Goal: Task Accomplishment & Management: Manage account settings

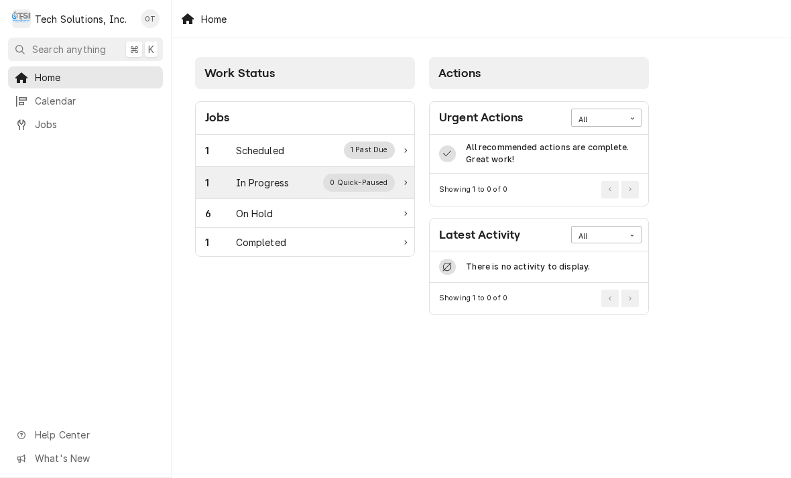
click at [353, 190] on div "0 Quick-Paused" at bounding box center [359, 182] width 72 height 17
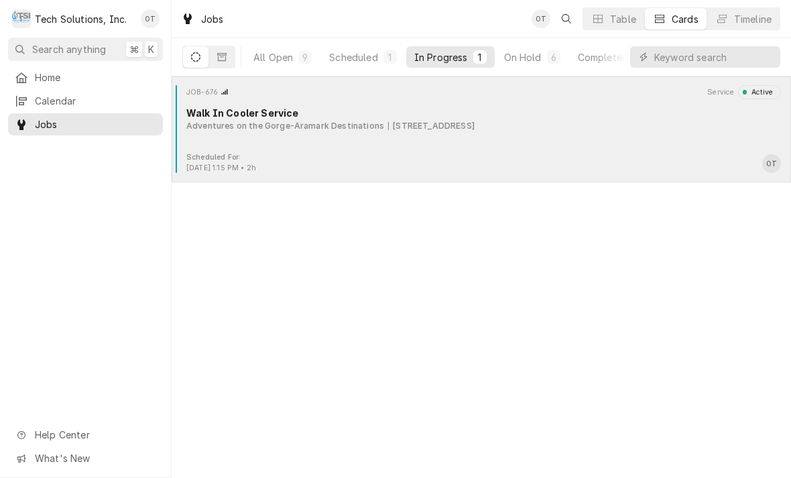
click at [452, 133] on div "JOB-676 Service Active Walk In Cooler Service Adventures on the Gorge-Aramark D…" at bounding box center [481, 118] width 609 height 67
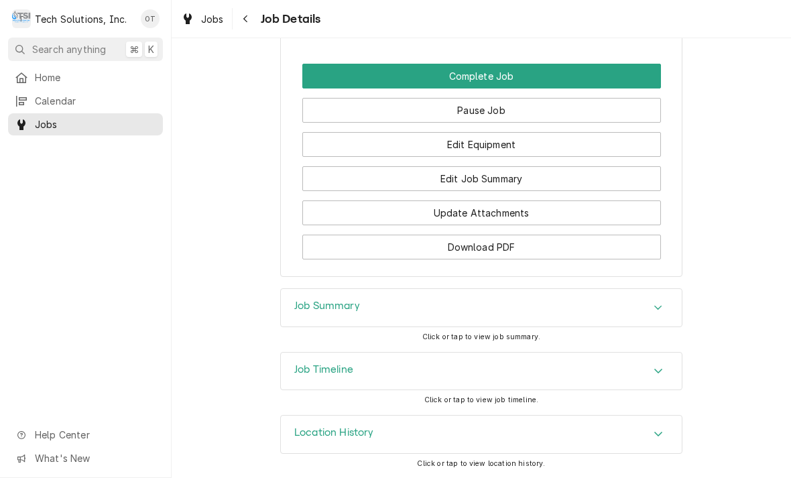
scroll to position [1121, 0]
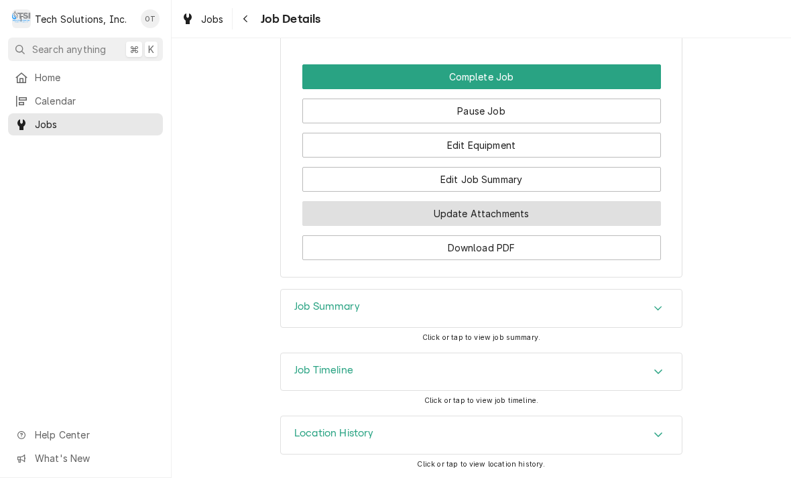
click at [489, 213] on button "Update Attachments" at bounding box center [481, 213] width 359 height 25
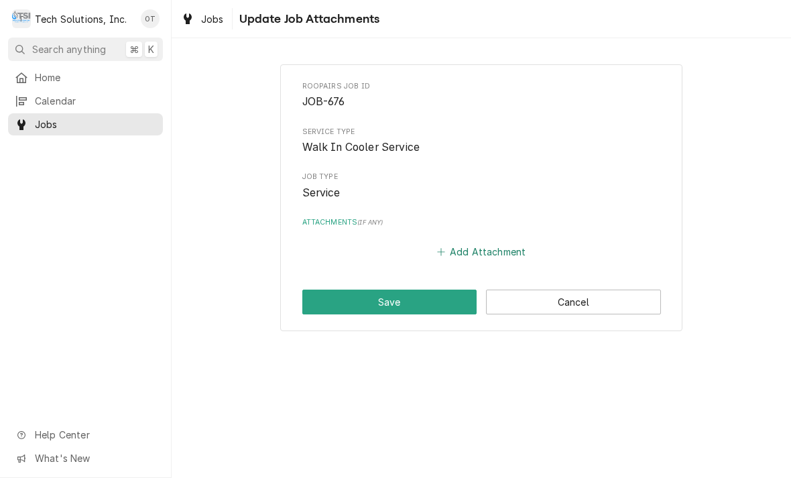
click at [481, 253] on button "Add Attachment" at bounding box center [481, 252] width 94 height 19
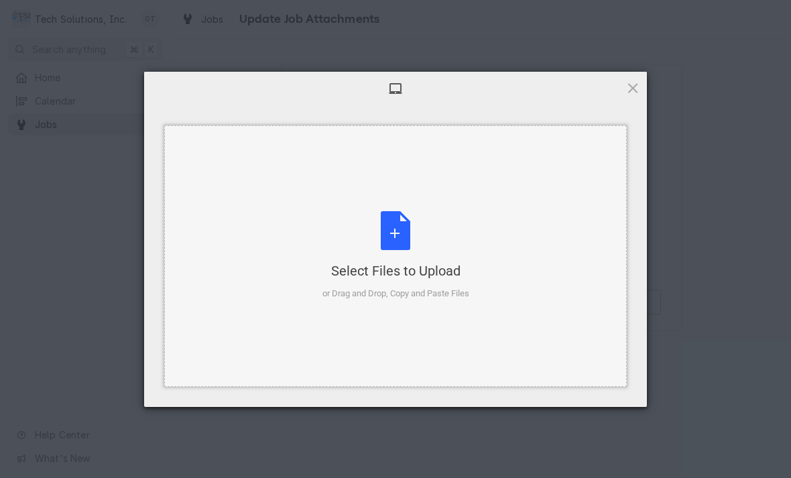
click at [406, 225] on div "Select Files to Upload or Drag and Drop, Copy and Paste Files" at bounding box center [395, 255] width 147 height 89
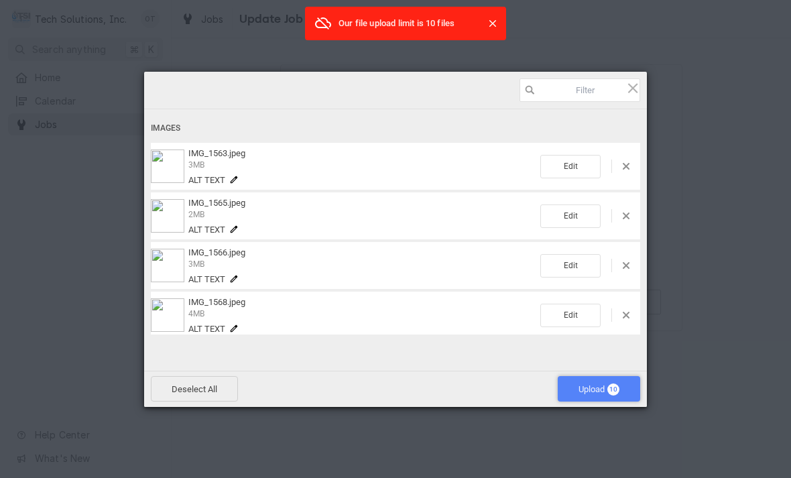
click at [602, 387] on span "Upload 10" at bounding box center [598, 389] width 41 height 10
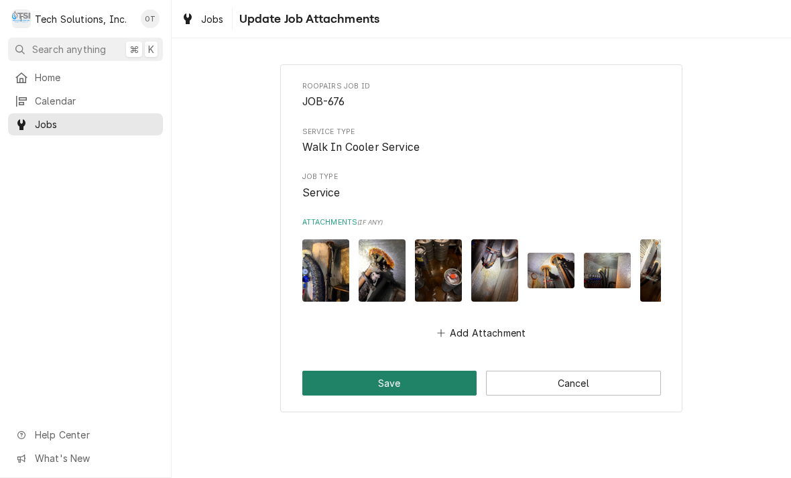
click at [391, 371] on button "Save" at bounding box center [389, 383] width 175 height 25
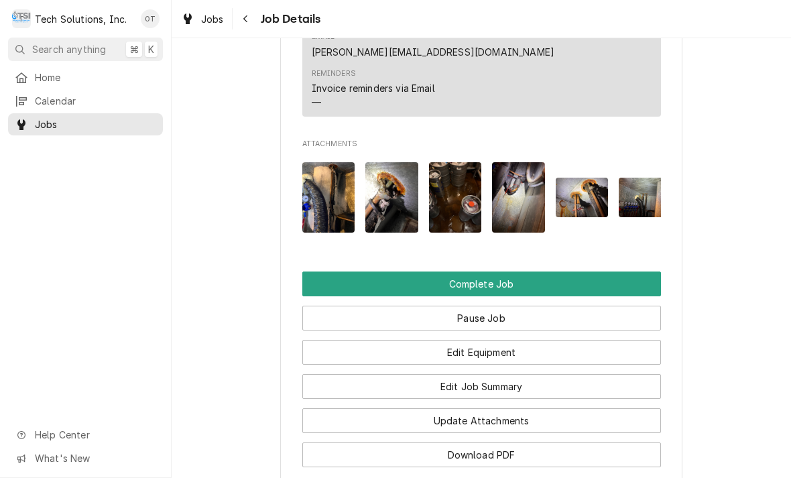
scroll to position [1100, 0]
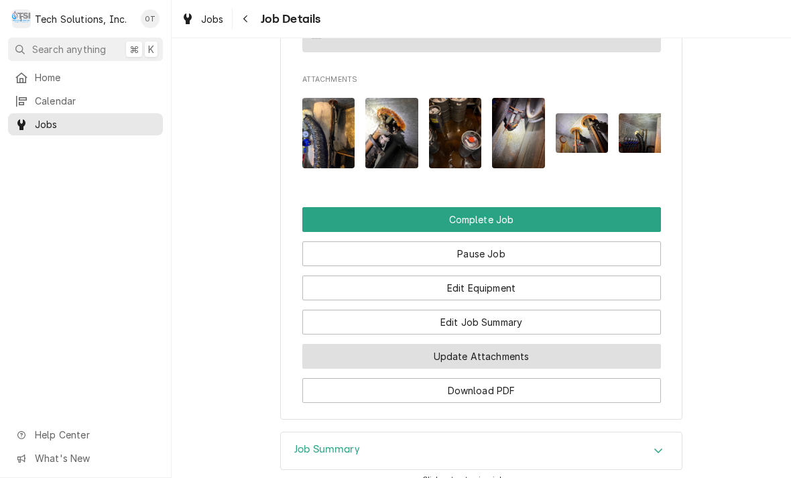
click at [491, 351] on button "Update Attachments" at bounding box center [481, 356] width 359 height 25
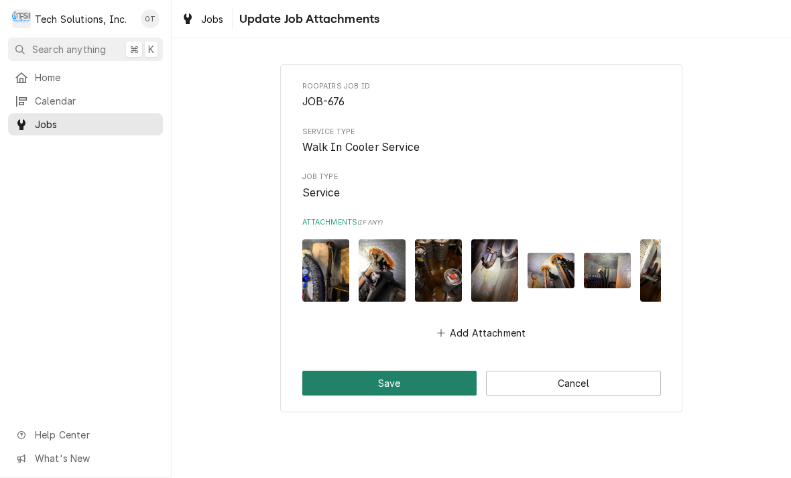
click at [401, 383] on button "Save" at bounding box center [389, 383] width 175 height 25
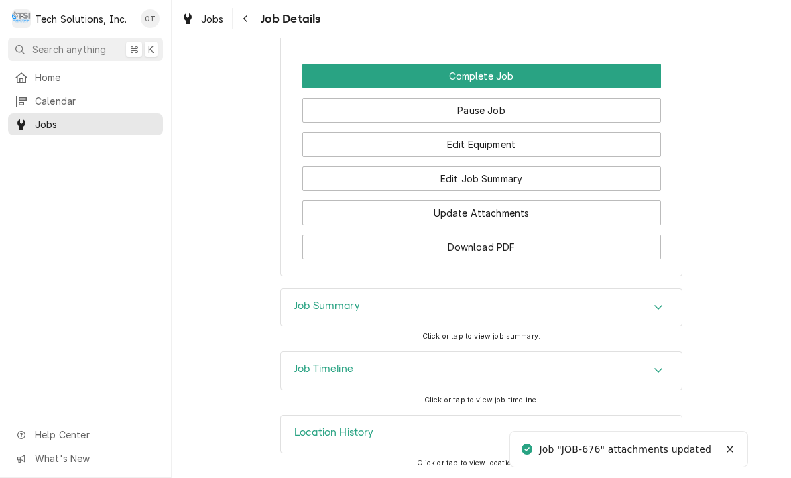
scroll to position [1220, 0]
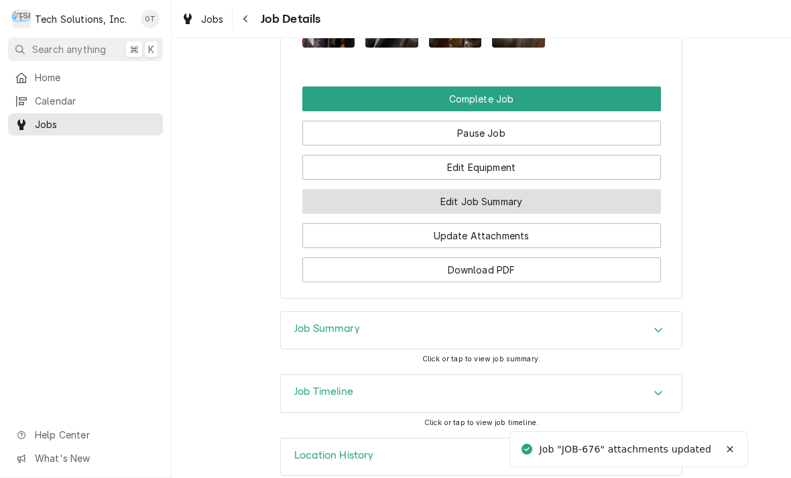
click at [495, 196] on button "Edit Job Summary" at bounding box center [481, 201] width 359 height 25
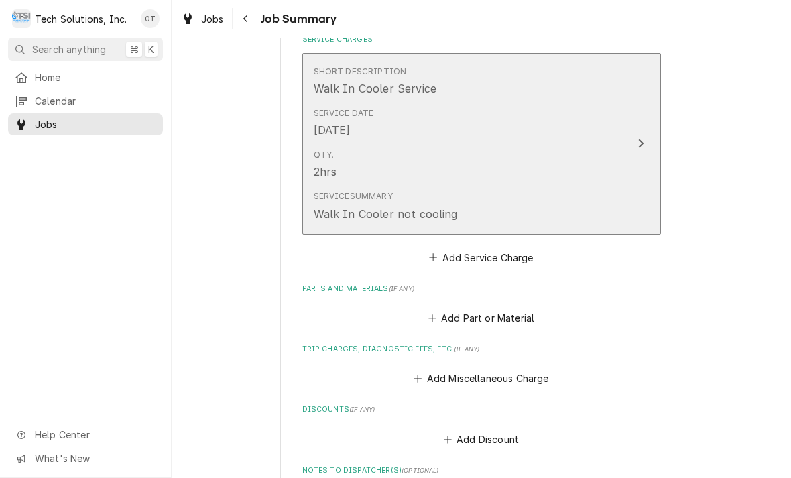
click at [639, 139] on icon "Update Line Item" at bounding box center [640, 143] width 5 height 9
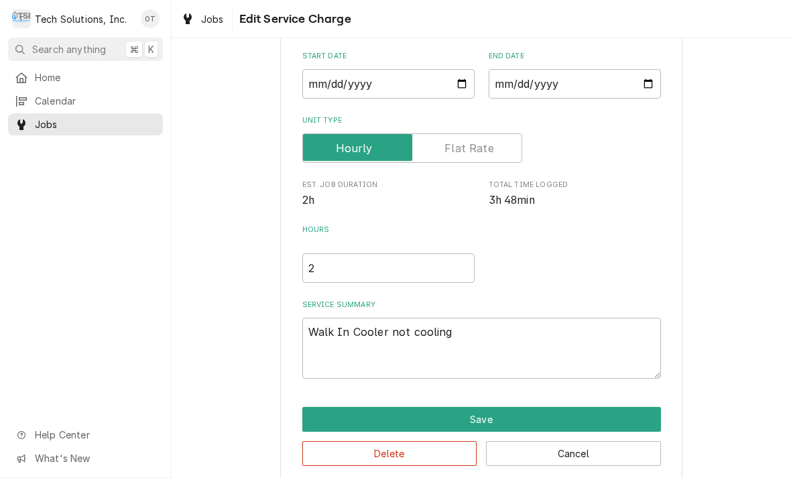
type textarea "x"
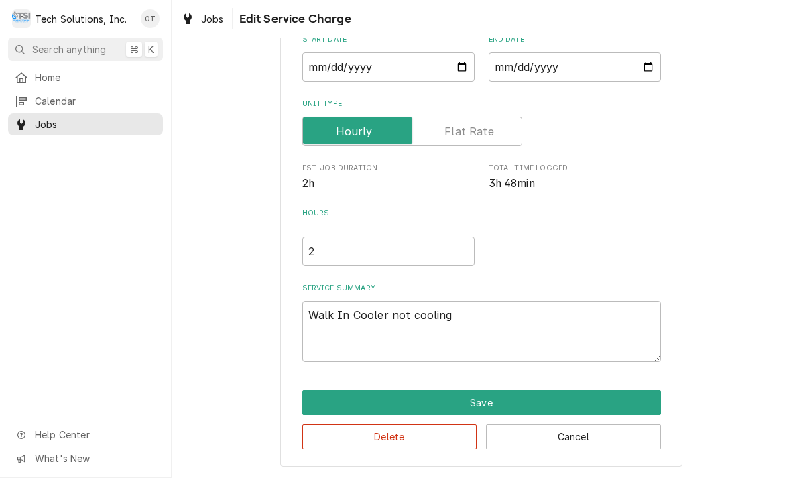
scroll to position [140, 0]
click at [486, 321] on textarea "Walk In Cooler not cooling" at bounding box center [481, 331] width 359 height 61
click at [470, 321] on textarea "Walk In Cooler not cooling" at bounding box center [481, 331] width 359 height 61
type textarea "Walk In Cooler not cooling"
type textarea "x"
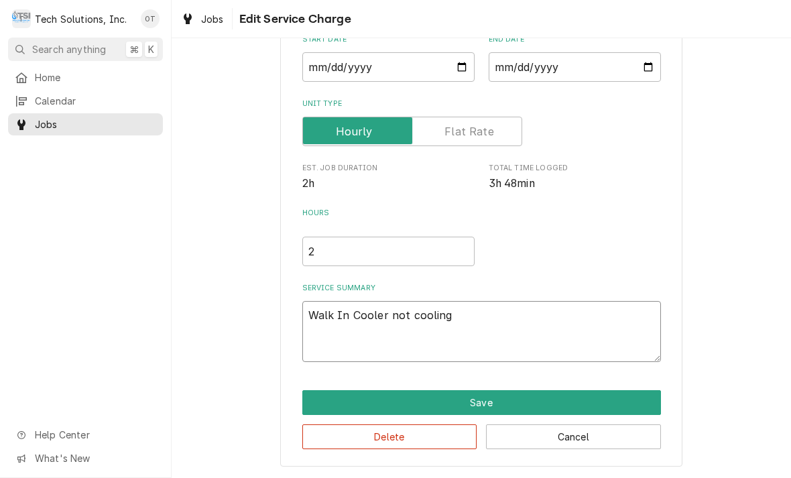
type textarea "Walk In Cooler not cooling ."
type textarea "x"
type textarea "Walk In Cooler not cooling ."
type textarea "x"
type textarea "Walk In Cooler not cooling . T"
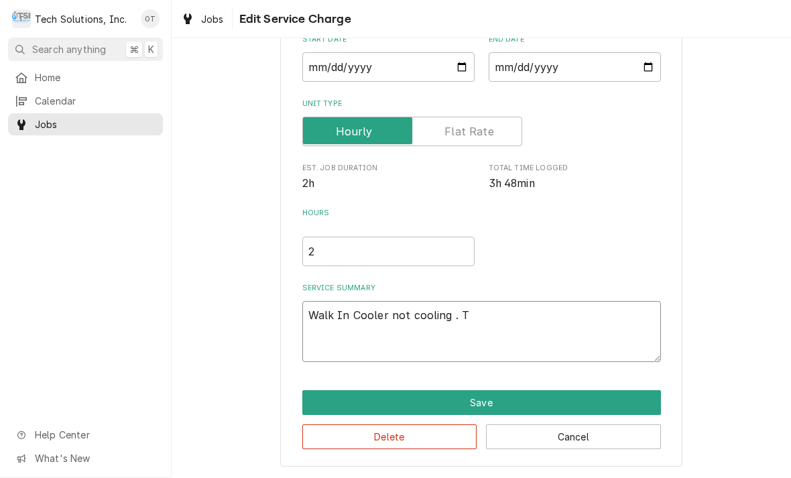
type textarea "x"
type textarea "Walk In Cooler not cooling . Tro"
type textarea "x"
type textarea "Walk In Cooler not cooling . Troub"
type textarea "x"
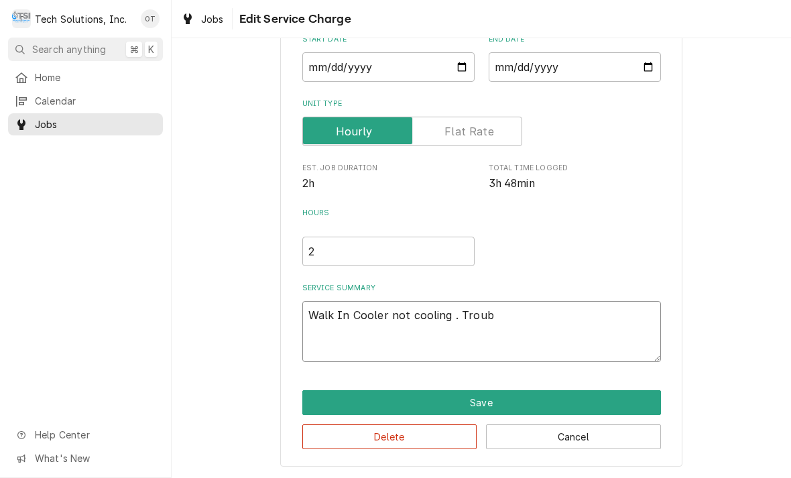
type textarea "Walk In Cooler not cooling . Trouble"
type textarea "x"
type textarea "Walk In Cooler not cooling . Troubleshoot walking"
type textarea "x"
type textarea "Walk In Cooler not cooling . Troubleshoot walking beer cool"
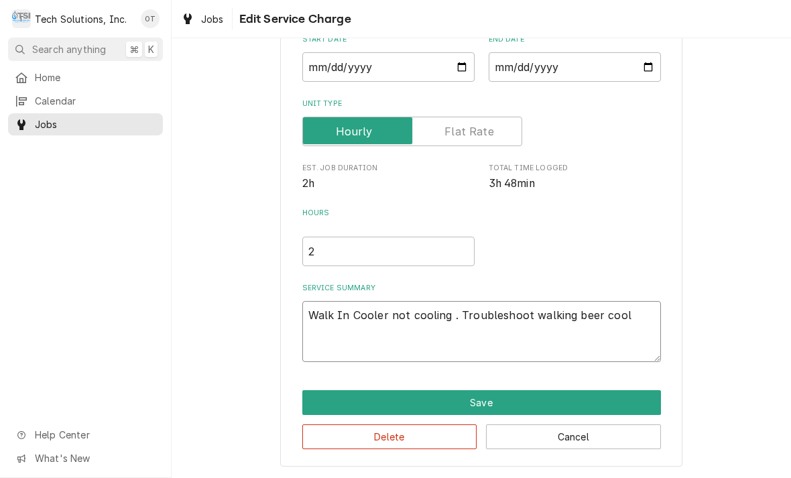
type textarea "x"
type textarea "Walk In Cooler not cooling . Troubleshoot walking beer cooler."
type textarea "x"
type textarea "Walk In Cooler not cooling . Troubleshoot walking beer cooler check."
type textarea "x"
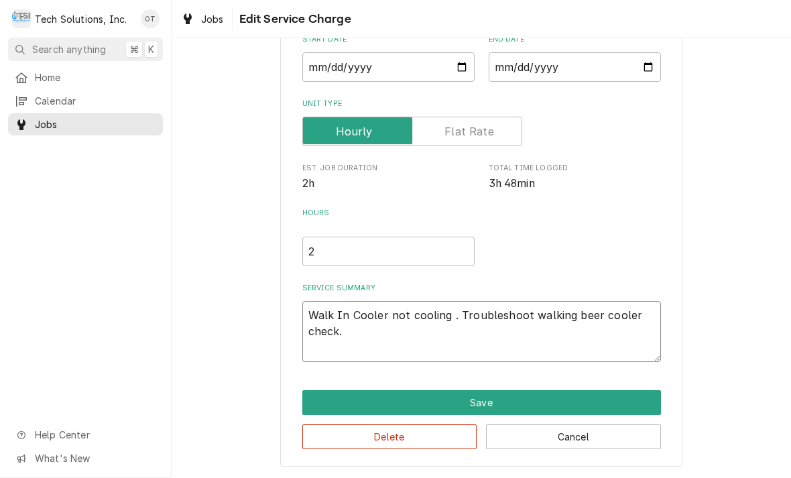
type textarea "Walk In Cooler not cooling . Troubleshoot walking beer cooler check door therm"
type textarea "x"
type textarea "Walk In Cooler not cooling . Troubleshoot walking beer cooler check door thermo…"
type textarea "x"
type textarea "Walk In Cooler not cooling . Troubleshoot walking, beer cooler check door therm…"
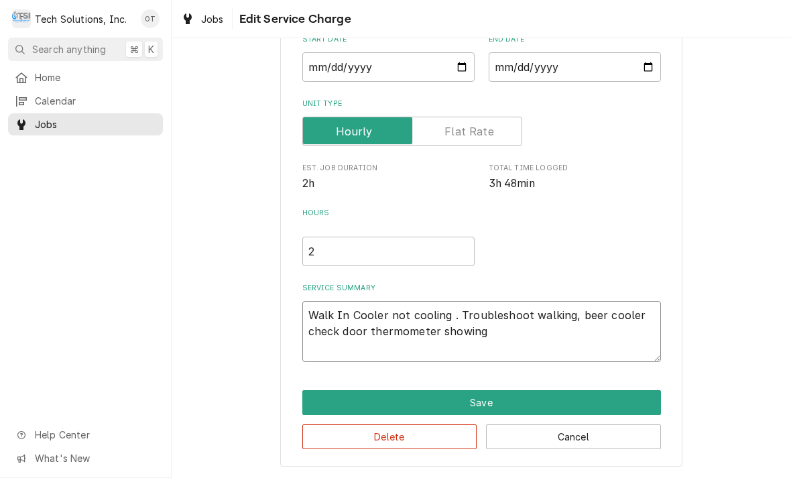
type textarea "x"
type textarea "Walk In Cooler not cooling . Troubleshoot walking beer cooler check door thermo…"
type textarea "x"
type textarea "Walk In Cooler not cooling . Troubleshoot walking beer cooler check door thermo…"
type textarea "x"
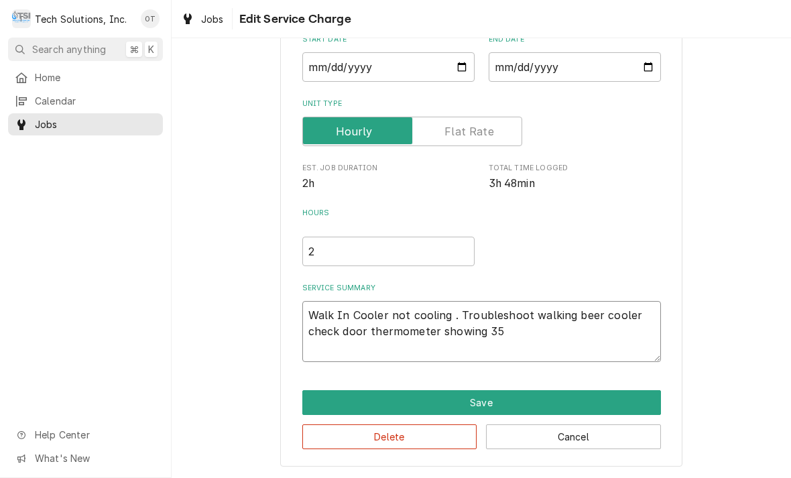
type textarea "Walk In Cooler not cooling . Troubleshoot walking beer cooler check door thermo…"
type textarea "x"
type textarea "Walk In Cooler not cooling . Troubleshoot walking beer cooler check door thermo…"
type textarea "x"
type textarea "Walk In Cooler not cooling . Troubleshoot walking beer cooler check door thermo…"
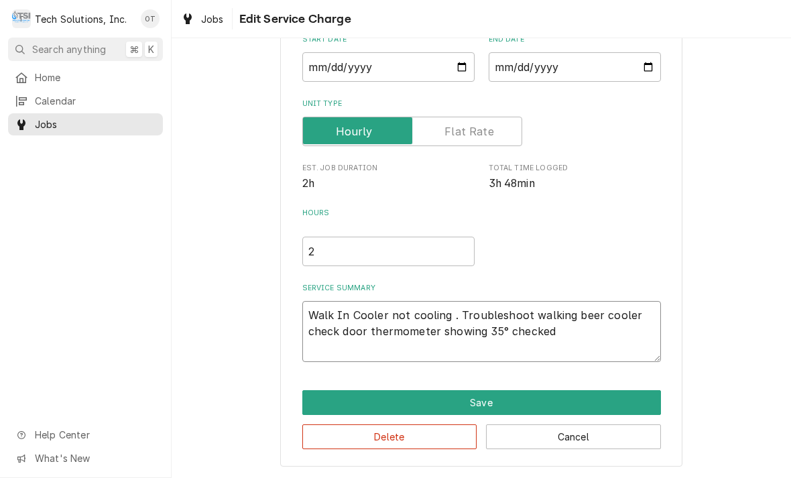
type textarea "x"
type textarea "Walk In Cooler not cooling . Troubleshoot walking beer cooler check door thermo…"
type textarea "x"
type textarea "Walk In Cooler not cooling . Troubleshoot walking beer cooler check door thermo…"
type textarea "x"
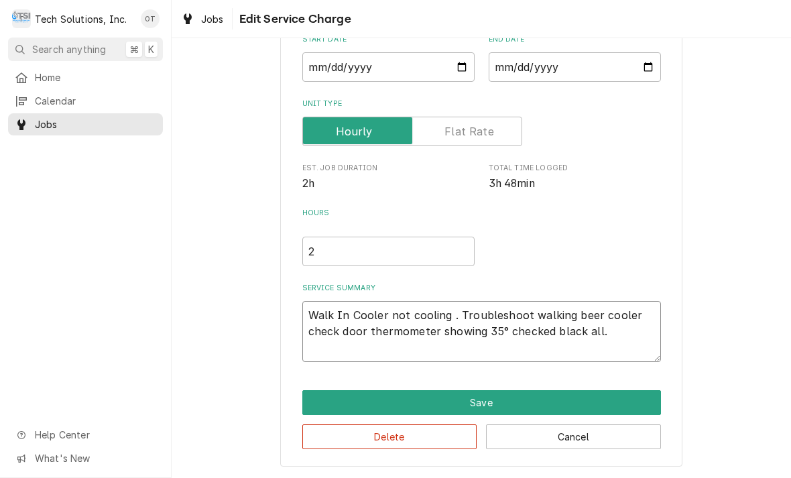
type textarea "Walk In Cooler not cooling . Troubleshoot walking beer cooler check door thermo…"
type textarea "x"
type textarea "Walk In Cooler not cooling . Troubleshoot walking beer cooler check door thermo…"
type textarea "x"
type textarea "Walk In Cooler not cooling . Troubleshoot walking beer cooler check door thermo…"
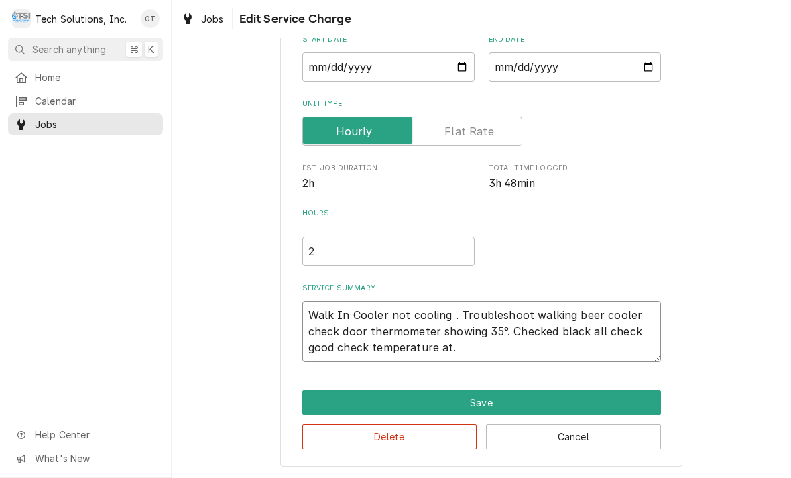
type textarea "x"
type textarea "Walk In Cooler not cooling . Troubleshoot walking beer cooler check door thermo…"
type textarea "x"
type textarea "Walk In Cooler not cooling . Troubleshoot walking beer cooler check door thermo…"
type textarea "x"
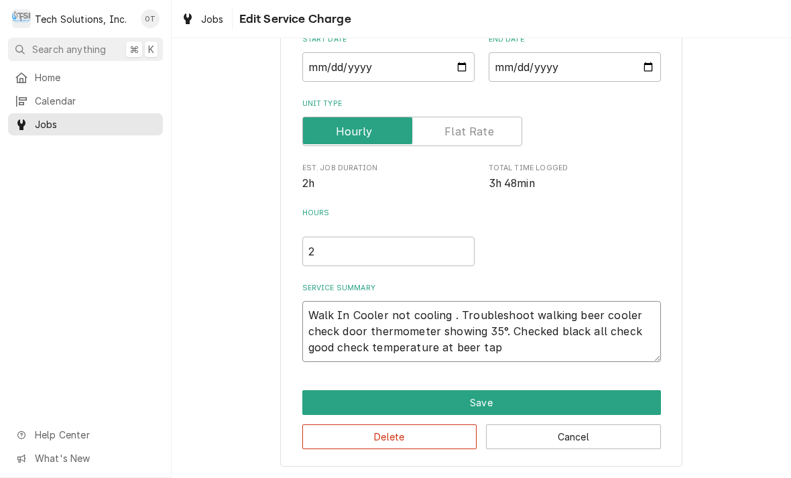
type textarea "Walk In Cooler not cooling . Troubleshoot walking beer cooler check door thermo…"
type textarea "x"
type textarea "Walk In Cooler not cooling . Troubleshoot walking beer cooler check door thermo…"
type textarea "x"
type textarea "Walk In Cooler not cooling . Troubleshoot walking beer cooler check door thermo…"
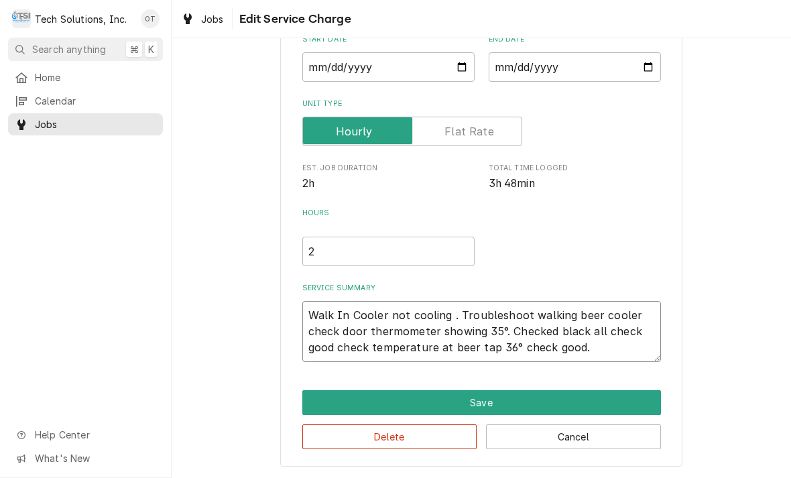
type textarea "x"
type textarea "Walk In Cooler not cooling . Troubleshoot"
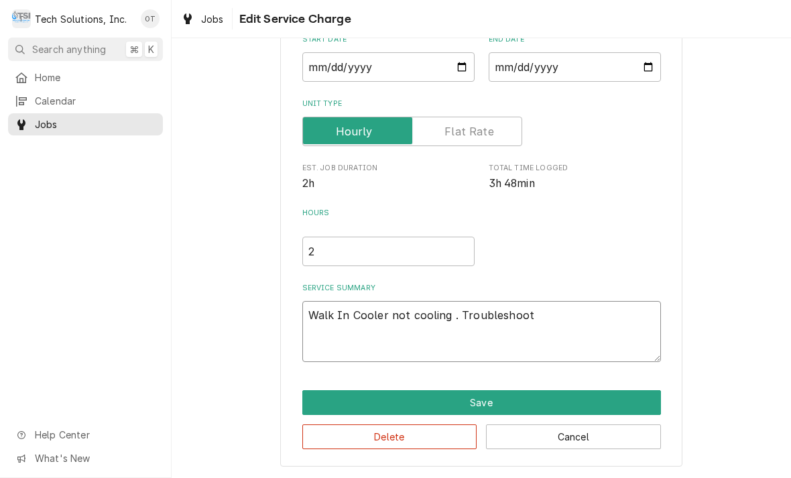
type textarea "x"
type textarea "Walk In Cooler not cooling . Troubleshoot walking beer cooler check door thermo…"
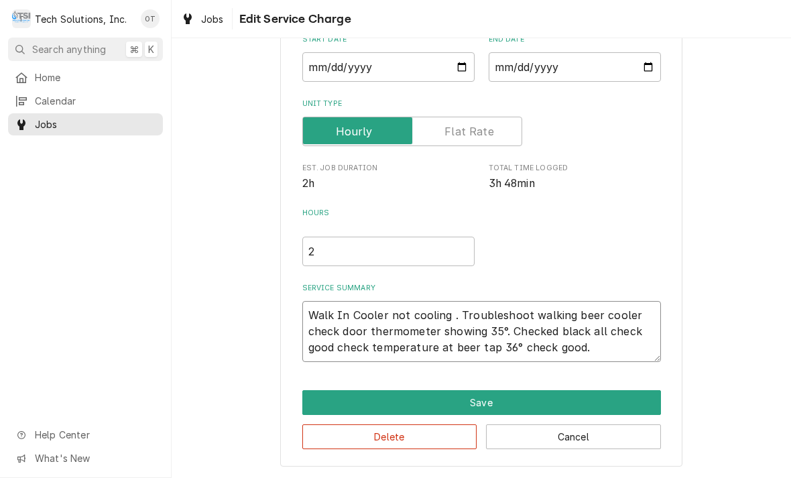
type textarea "x"
type textarea "Walk In Cooler not cooling . Troubleshoot walking beer cooler check door thermo…"
type textarea "x"
type textarea "Walk In Cooler not cooling . Troubleshoot walking beer cooler check door thermo…"
type textarea "x"
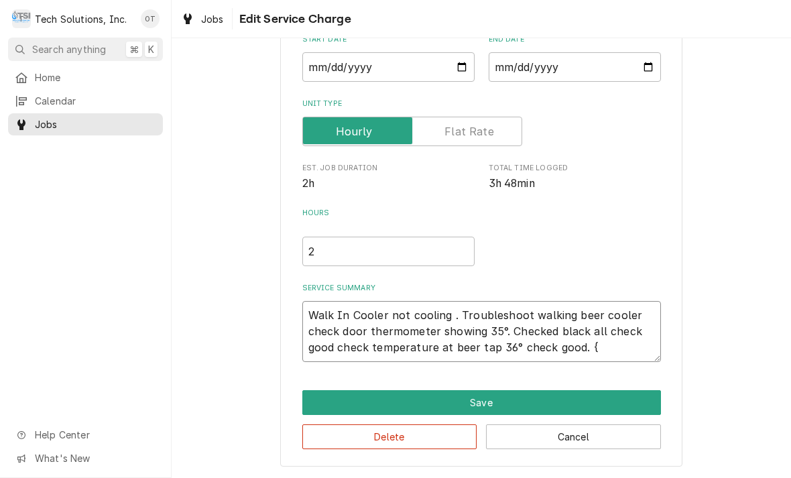
type textarea "Walk In Cooler not cooling . Troubleshoot walking beer cooler check door thermo…"
type textarea "x"
type textarea "Walk In Cooler not cooling . Troubleshoot walking beer cooler check door thermo…"
type textarea "x"
type textarea "Walk In Cooler not cooling . Troubleshoot walking beer cooler check door thermo…"
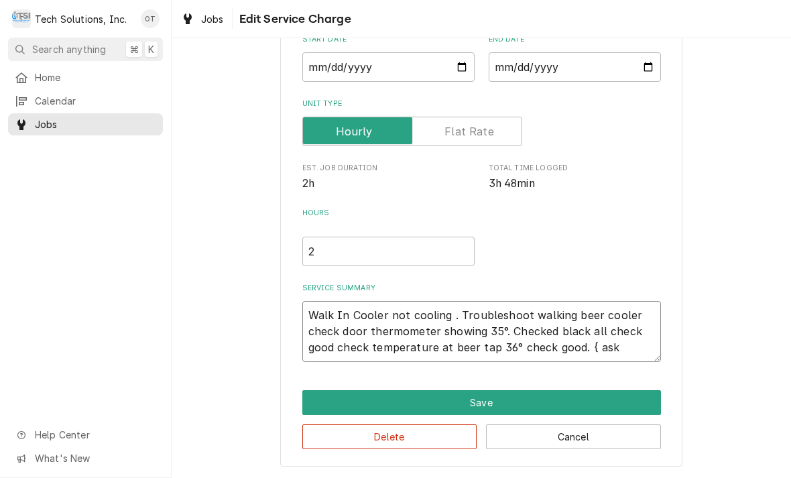
type textarea "x"
type textarea "Walk In Cooler not cooling . Troubleshoot walking beer cooler check door thermo…"
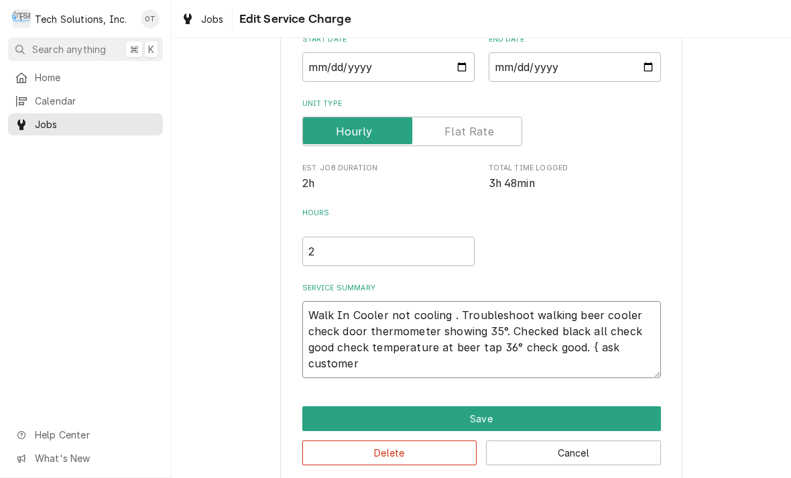
type textarea "x"
type textarea "Walk In Cooler not cooling . Troubleshoot walking beer cooler check door thermo…"
type textarea "x"
type textarea "Walk In Cooler not cooling . Troubleshoot walking beer cooler check door thermo…"
type textarea "x"
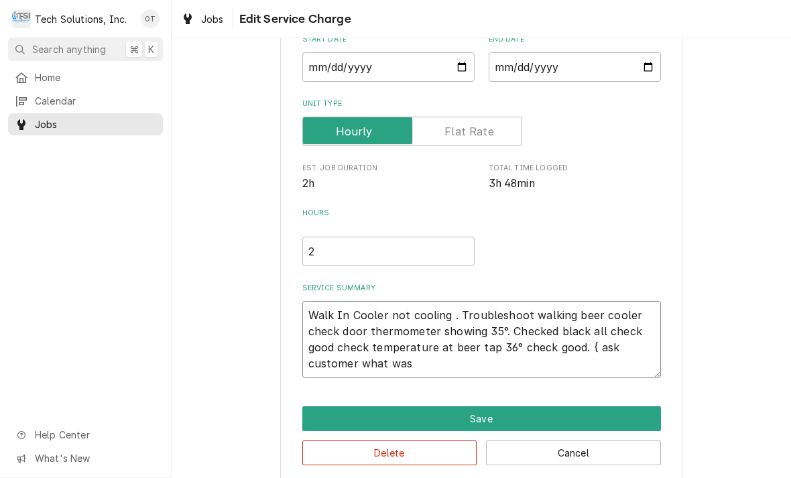
type textarea "Walk In Cooler not cooling . Troubleshoot walking beer cooler check door thermo…"
type textarea "x"
type textarea "Walk In Cooler not cooling . Troubleshoot walking beer cooler check door thermo…"
type textarea "x"
type textarea "Walk In Cooler not cooling . Troubleshoot walking beer cooler check door thermo…"
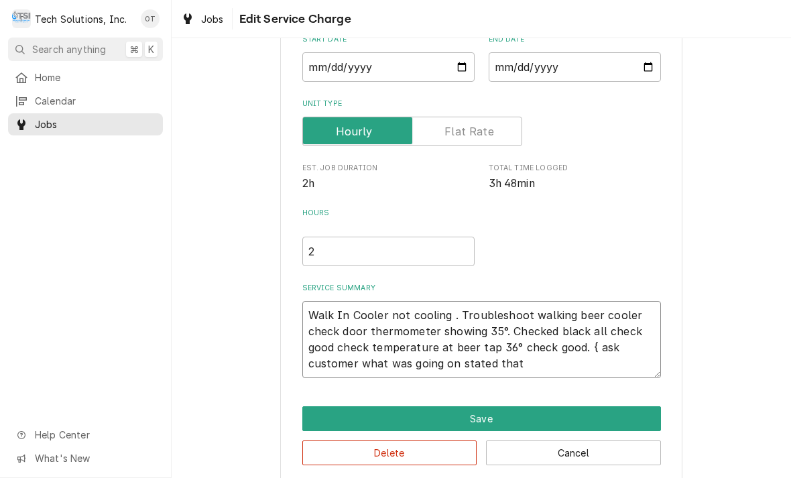
type textarea "x"
type textarea "Walk In Cooler not cooling . Troubleshoot walking beer cooler check door thermo…"
type textarea "x"
type textarea "Walk In Cooler not cooling . Troubleshoot walking beer cooler check door thermo…"
type textarea "x"
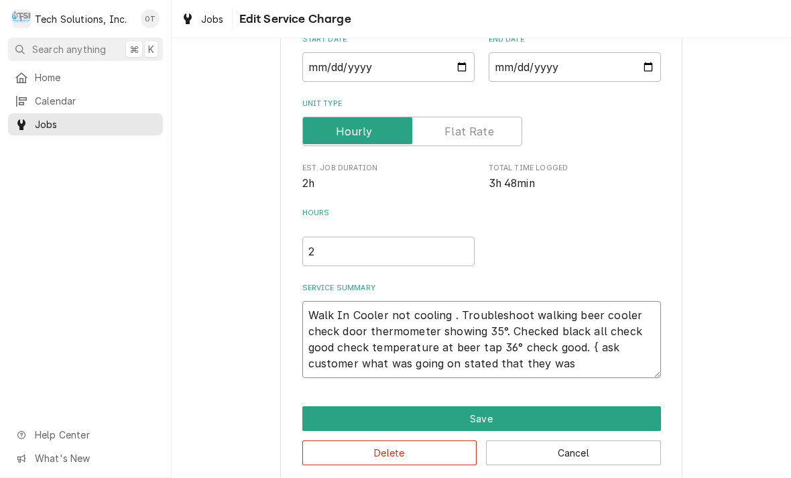
type textarea "Walk In Cooler not cooling . Troubleshoot walking beer cooler check door thermo…"
type textarea "x"
type textarea "Walk In Cooler not cooling . Troubleshoot walking beer cooler check door thermo…"
type textarea "x"
type textarea "Walk In Cooler not cooling . Troubleshoot walking beer cooler check door thermo…"
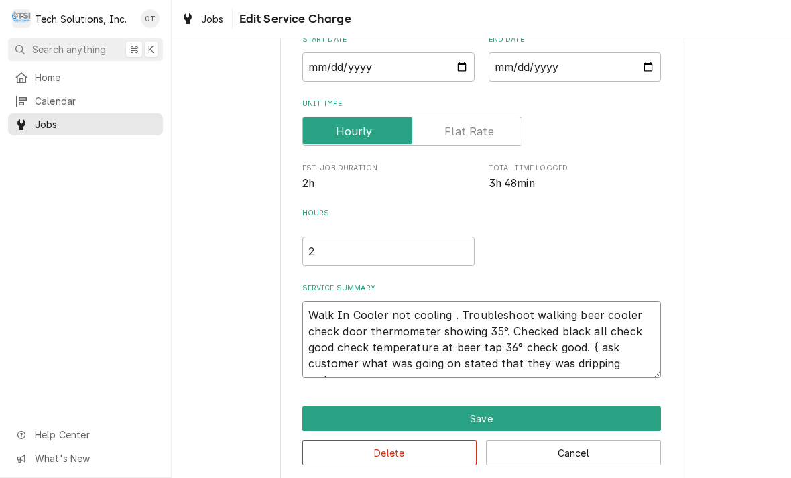
type textarea "x"
type textarea "Walk In Cooler not cooling . Troubleshoot walking beer cooler check door thermo…"
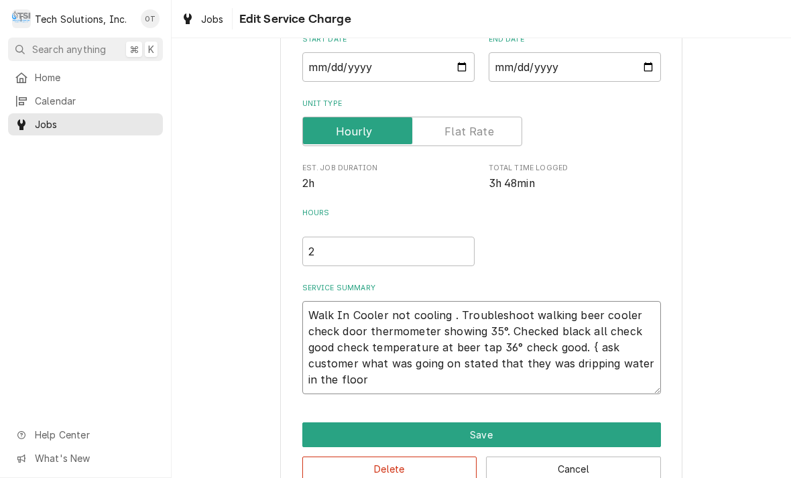
type textarea "x"
type textarea "Walk In Cooler not cooling . Troubleshoot walking beer cooler check door thermo…"
type textarea "x"
type textarea "Walk In Cooler not cooling . Troubleshoot walking beer cooler check door thermo…"
type textarea "x"
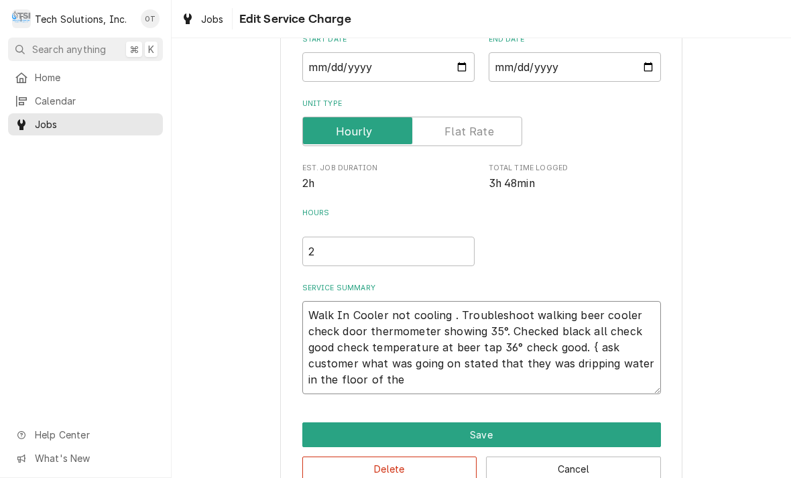
type textarea "Walk In Cooler not cooling . Troubleshoot walking beer cooler check door thermo…"
type textarea "x"
type textarea "Walk In Cooler not cooling . Troubleshoot walking beer cooler check door thermo…"
type textarea "x"
type textarea "Walk In Cooler not cooling . Troubleshoot walking beer cooler check door thermo…"
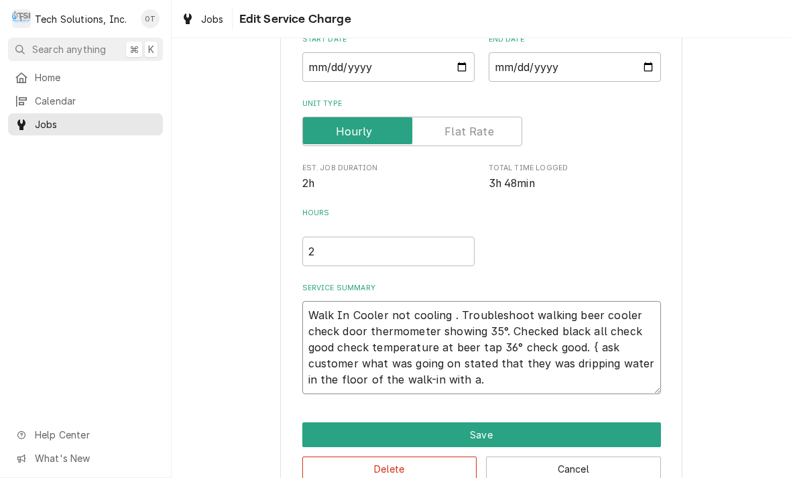
type textarea "x"
type textarea "Walk In Cooler not cooling . Troubleshoot walking beer cooler check door thermo…"
type textarea "x"
type textarea "Walk In Cooler not cooling . Troubleshoot walking beer cooler check door thermo…"
type textarea "x"
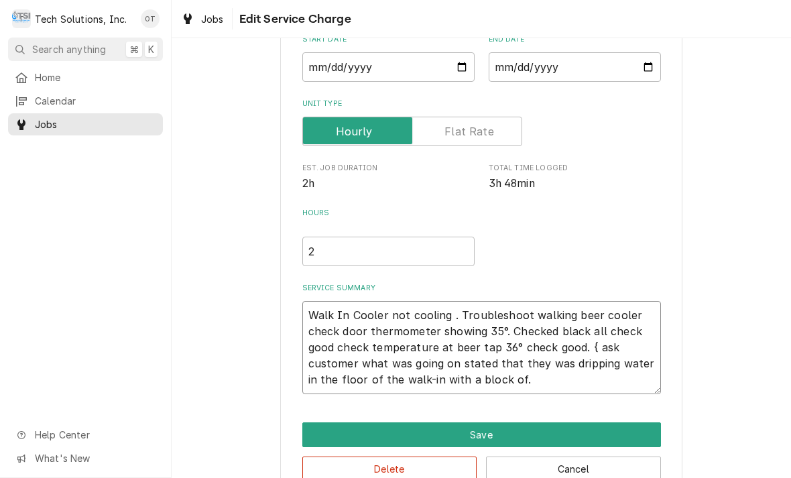
type textarea "Walk In Cooler not cooling . Troubleshoot walking beer cooler check door thermo…"
type textarea "x"
type textarea "Walk In Cooler not cooling . Troubleshoot walking beer cooler check door thermo…"
type textarea "x"
type textarea "Walk In Cooler not cooling . Troubleshoot walking beer cooler check door thermo…"
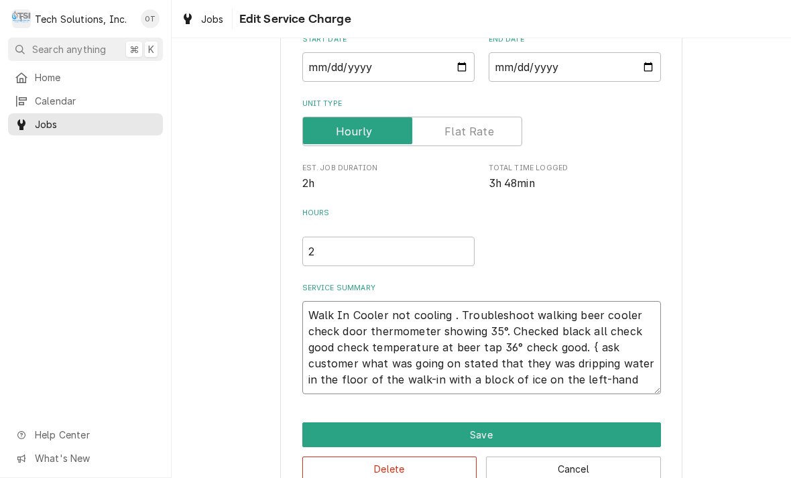
type textarea "x"
type textarea "Walk In Cooler not cooling . Troubleshoot walking beer cooler check door thermo…"
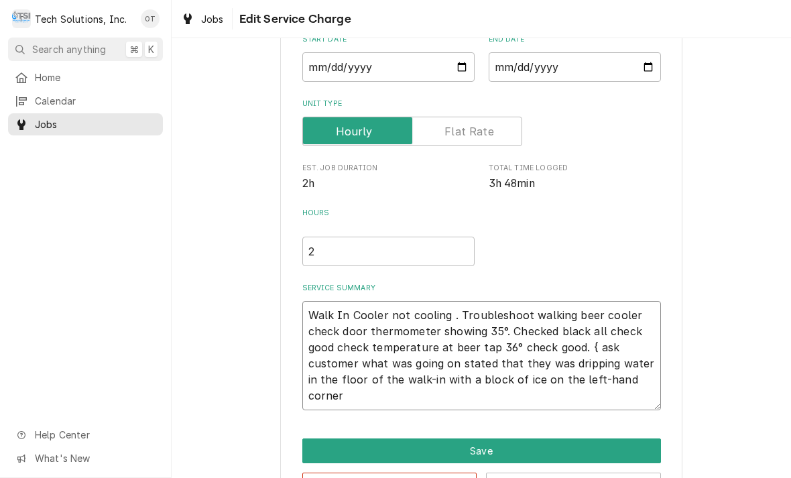
type textarea "x"
type textarea "Walk In Cooler not cooling . Troubleshoot walking beer cooler check door thermo…"
type textarea "x"
type textarea "Walk In Cooler not cooling . Troubleshoot walking beer cooler check door thermo…"
type textarea "x"
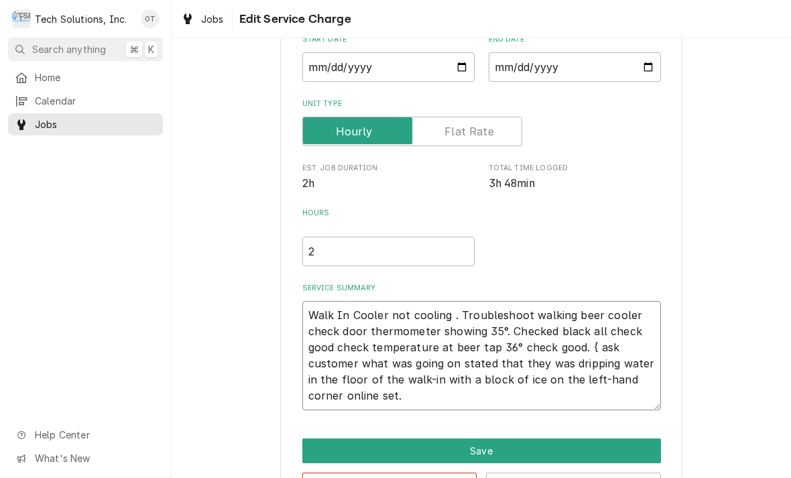
type textarea "Walk In Cooler not cooling . Troubleshoot walking beer cooler check door thermo…"
type textarea "x"
type textarea "Walk In Cooler not cooling . Troubleshoot walking beer cooler check door thermo…"
type textarea "x"
type textarea "Walk In Cooler not cooling . Troubleshoot walking beer cooler check door thermo…"
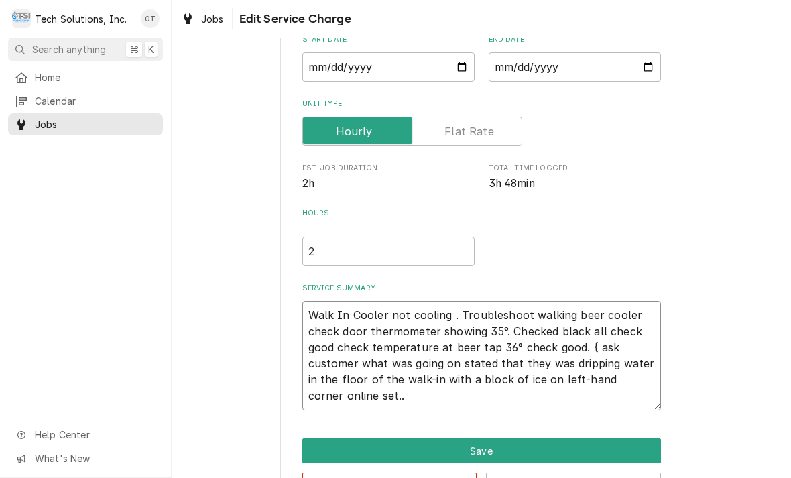
type textarea "x"
type textarea "Walk In Cooler not cooling . Troubleshoot walking beer cooler check door thermo…"
type textarea "x"
type textarea "Walk In Cooler not cooling . Troubleshoot walking beer cooler check door thermo…"
type textarea "x"
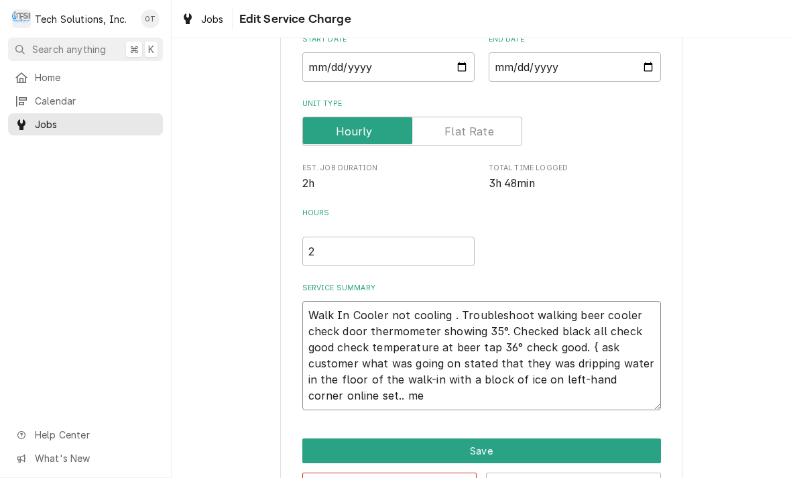
type textarea "Walk In Cooler not cooling . Troubleshoot walking beer cooler check door thermo…"
type textarea "x"
type textarea "Walk In Cooler not cooling . Troubleshoot walking beer cooler check door thermo…"
type textarea "x"
type textarea "Walk In Cooler not cooling . Troubleshoot walking beer cooler check door thermo…"
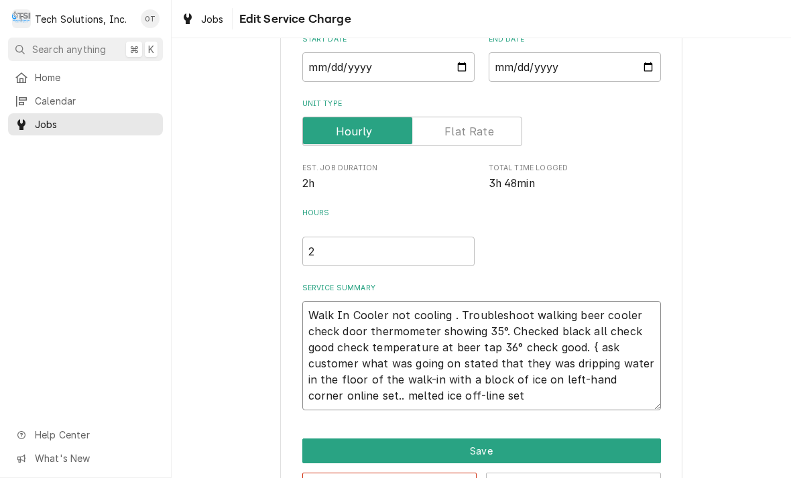
type textarea "x"
type textarea "Walk In Cooler not cooling . Troubleshoot walking beer cooler check door thermo…"
type textarea "x"
type textarea "Walk In Cooler not cooling . Troubleshoot walking beer cooler check door thermo…"
type textarea "x"
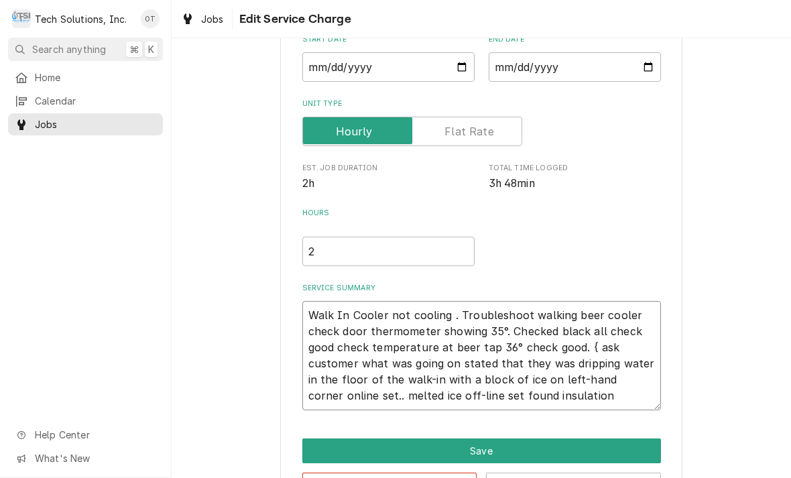
type textarea "Walk In Cooler not cooling . Troubleshoot walking beer cooler check door thermo…"
type textarea "x"
type textarea "Walk In Cooler not cooling . Troubleshoot walking beer cooler check door thermo…"
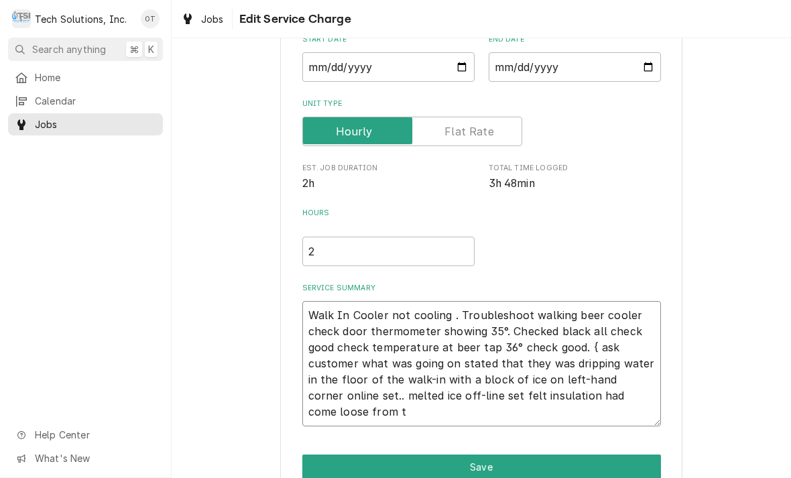
type textarea "x"
type textarea "Walk In Cooler not cooling . Troubleshoot walking beer cooler check door thermo…"
type textarea "x"
type textarea "Walk In Cooler not cooling . Troubleshoot walking beer cooler check door thermo…"
type textarea "x"
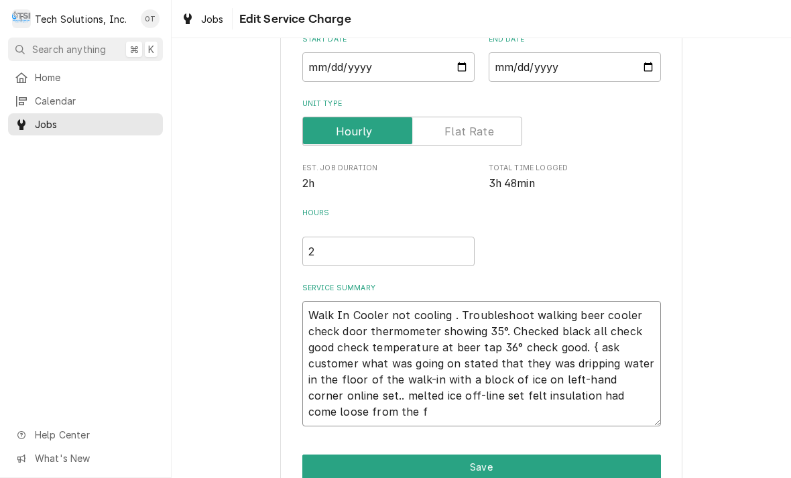
type textarea "Walk In Cooler not cooling . Troubleshoot walking beer cooler check door thermo…"
type textarea "x"
type textarea "Walk In Cooler not cooling . Troubleshoot walking beer cooler check door thermo…"
type textarea "x"
type textarea "Walk In Cooler not cooling . Troubleshoot walking beer cooler check door thermo…"
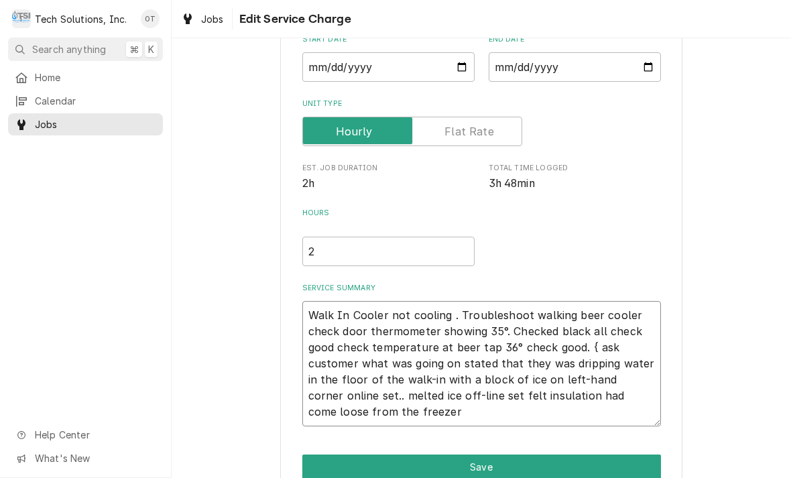
type textarea "x"
type textarea "Walk In Cooler not cooling . Troubleshoot walking beer cooler check door thermo…"
type textarea "x"
type textarea "Walk In Cooler not cooling . Troubleshoot walking beer cooler check door thermo…"
type textarea "x"
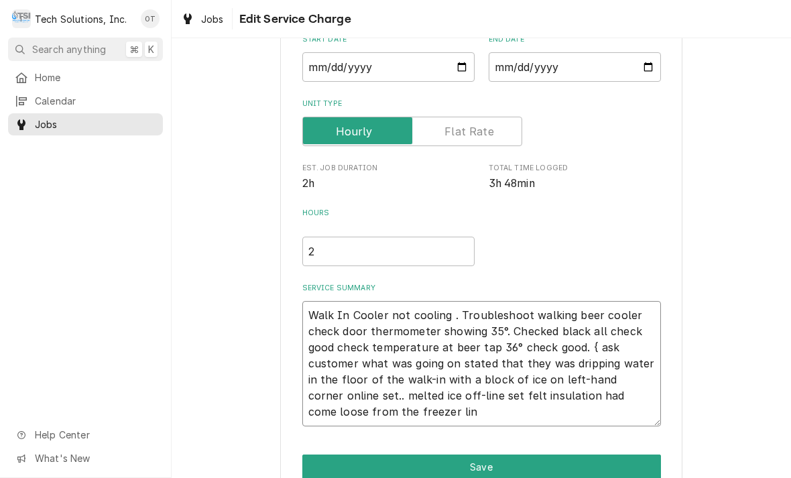
type textarea "Walk In Cooler not cooling . Troubleshoot walking beer cooler check door thermo…"
type textarea "x"
type textarea "Walk In Cooler not cooling . Troubleshoot walking beer cooler check door thermo…"
type textarea "x"
type textarea "Walk In Cooler not cooling . Troubleshoot walking beer cooler check door thermo…"
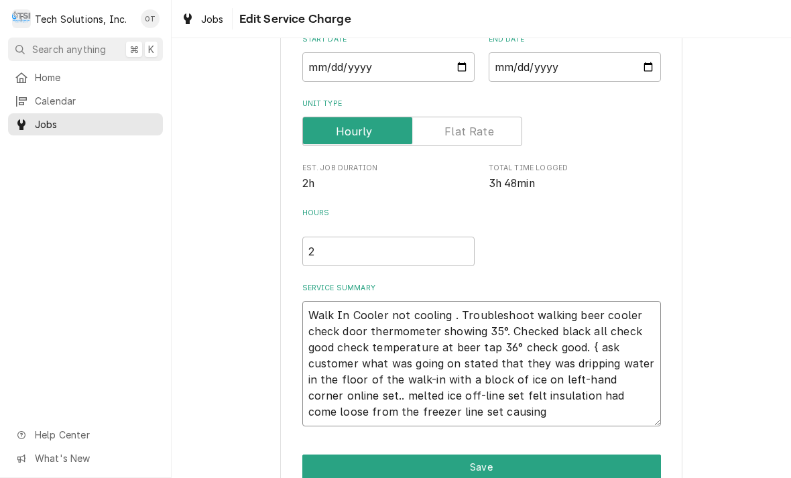
type textarea "x"
type textarea "Walk In Cooler not cooling . Troubleshoot walking beer cooler check door thermo…"
type textarea "x"
type textarea "Walk In Cooler not cooling . Troubleshoot walking beer cooler check door thermo…"
type textarea "x"
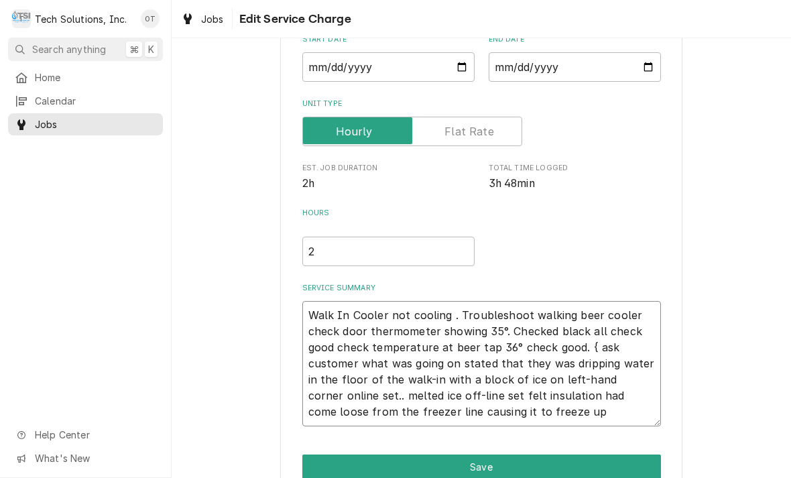
type textarea "Walk In Cooler not cooling . Troubleshoot walking beer cooler check door thermo…"
type textarea "x"
type textarea "Walk In Cooler not cooling . Troubleshoot walking beer cooler check door thermo…"
type textarea "x"
type textarea "Walk In Cooler not cooling . Troubleshoot walking beer cooler check door thermo…"
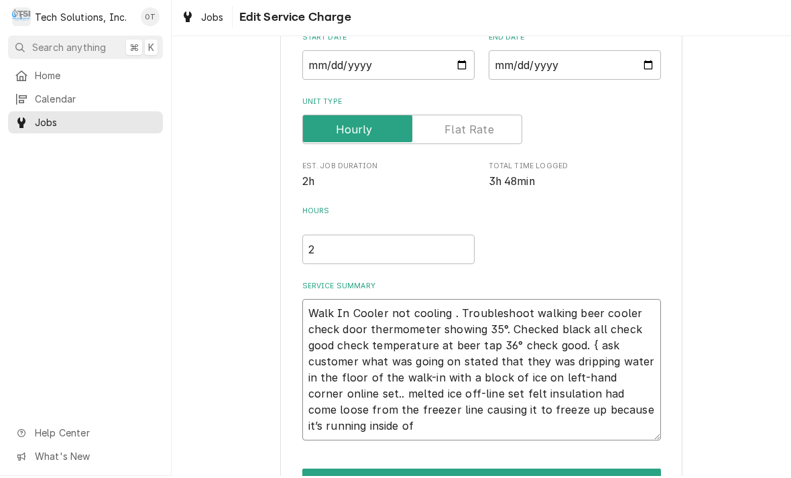
type textarea "x"
type textarea "Walk In Cooler not cooling . Troubleshoot walking beer cooler check door thermo…"
type textarea "x"
type textarea "Walk In Cooler not cooling . Troubleshoot walking beer cooler check door thermo…"
type textarea "x"
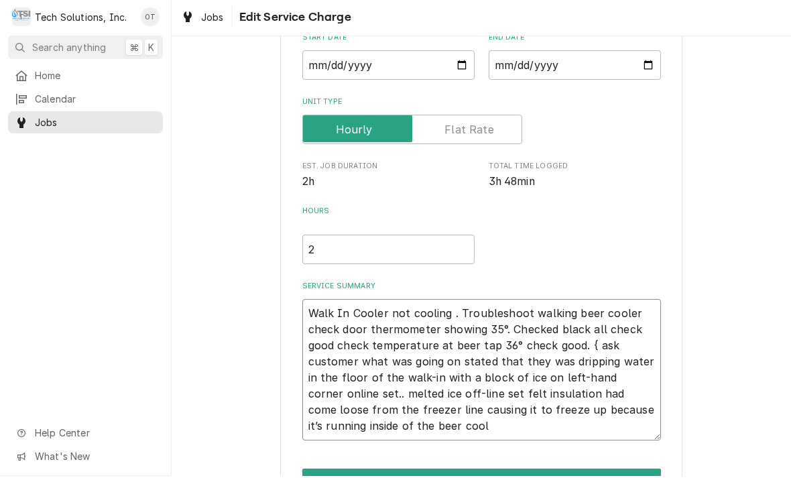
type textarea "Walk In Cooler not cooling . Troubleshoot walking beer cooler check door thermo…"
type textarea "x"
type textarea "Walk In Cooler not cooling . Troubleshoot walking beer cooler check door thermo…"
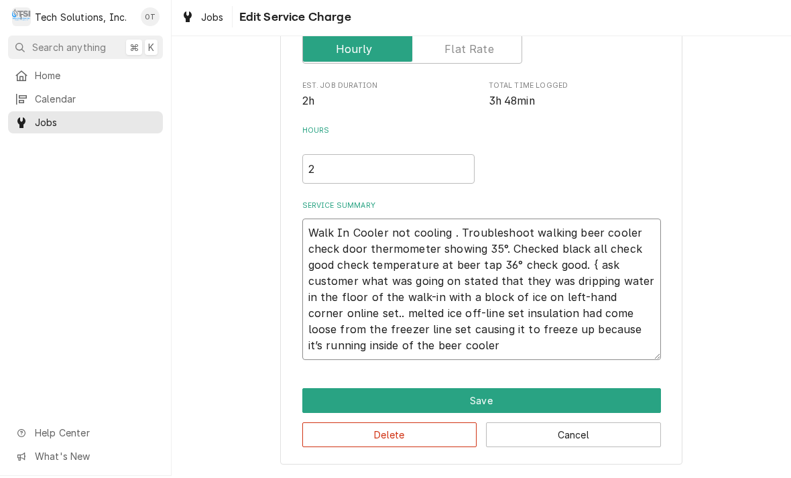
scroll to position [220, 0]
type textarea "x"
type textarea "Walk In Cooler not cooling . Troubleshoot walking beer cooler check door thermo…"
type textarea "x"
type textarea "Walk In Cooler not cooling . Troubleshoot walking beer cooler check door thermo…"
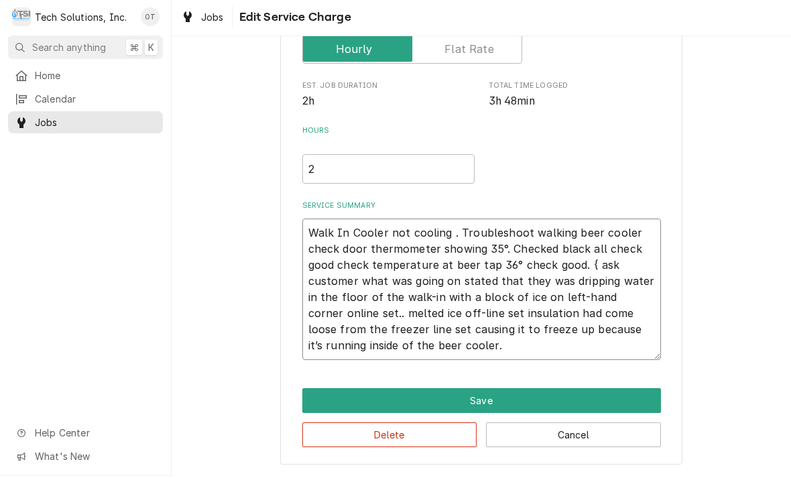
type textarea "x"
type textarea "Walk In Cooler not cooling . Troubleshoot walking beer cooler check door thermo…"
type textarea "x"
type textarea "Walk In Cooler not cooling . Troubleshoot walking beer cooler check door thermo…"
type textarea "x"
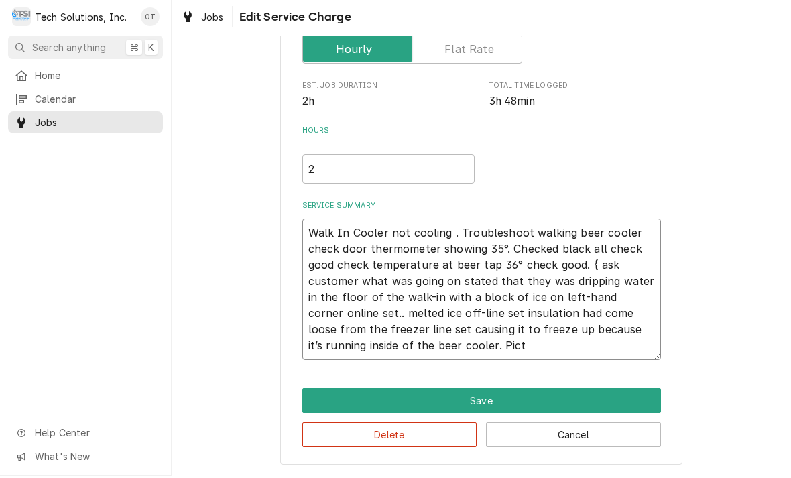
type textarea "Walk In Cooler not cooling . Troubleshoot walking beer cooler check door thermo…"
type textarea "x"
type textarea "Walk In Cooler not cooling . Troubleshoot walking beer cooler check door thermo…"
type textarea "x"
type textarea "Walk In Cooler not cooling . Troubleshoot walking beer cooler check door thermo…"
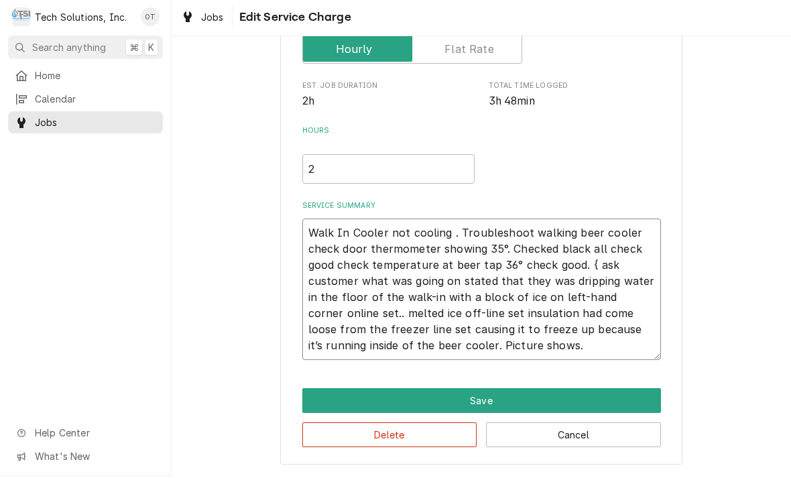
type textarea "x"
type textarea "Walk In Cooler not cooling . Troubleshoot walking beer cooler check door thermo…"
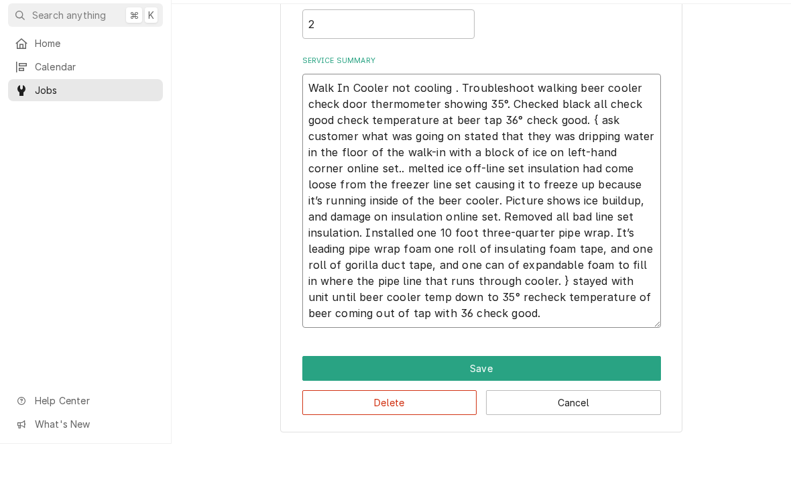
scroll to position [333, 0]
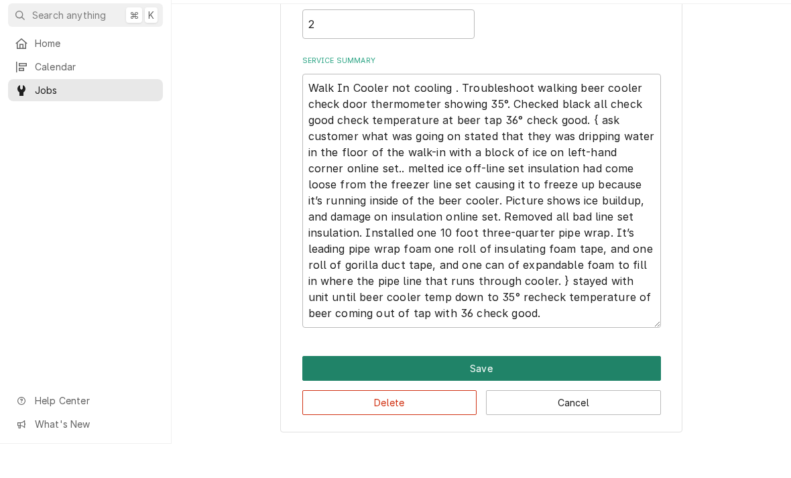
click at [485, 390] on button "Save" at bounding box center [481, 402] width 359 height 25
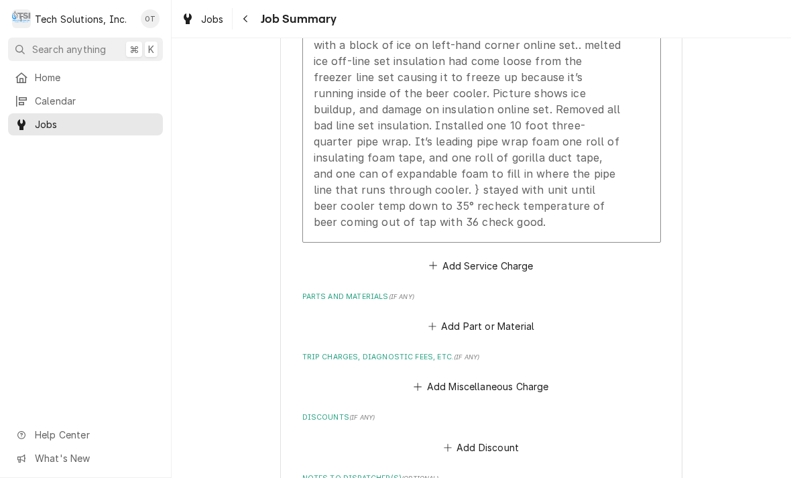
scroll to position [582, 0]
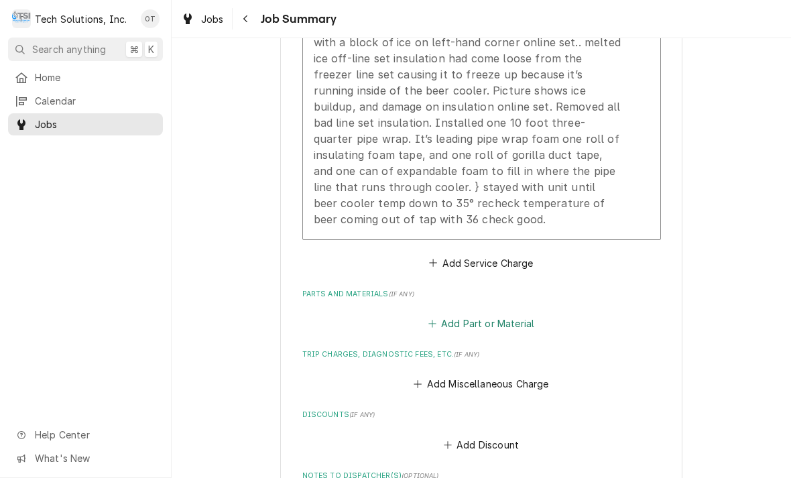
click at [493, 324] on button "Add Part or Material" at bounding box center [481, 323] width 111 height 19
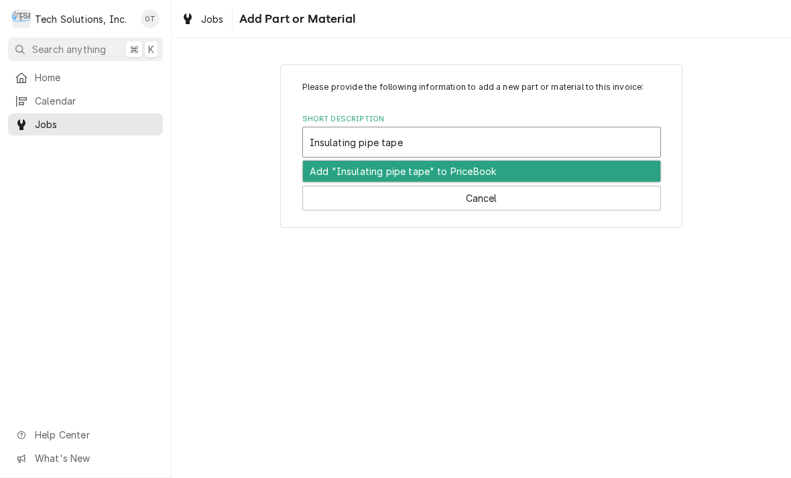
click at [460, 171] on div "Add "Insulating pipe tape" to PriceBook" at bounding box center [481, 171] width 357 height 21
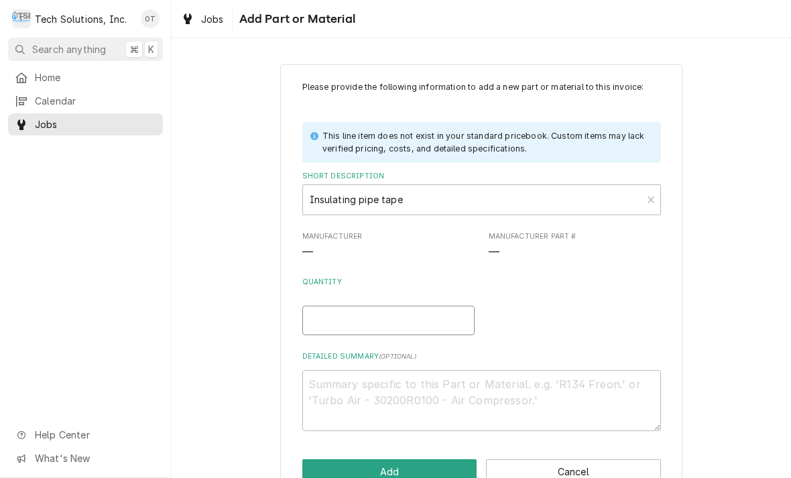
click at [334, 315] on input "Quantity" at bounding box center [388, 320] width 172 height 29
click at [330, 390] on textarea "Detailed Summary ( optional )" at bounding box center [481, 400] width 359 height 61
click at [330, 325] on input "Quantity" at bounding box center [388, 320] width 172 height 29
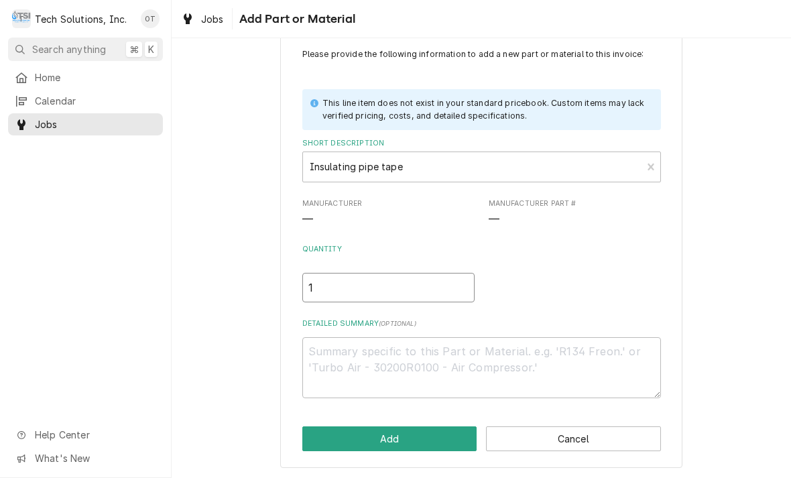
scroll to position [32, 0]
click at [328, 353] on textarea "Detailed Summary ( optional )" at bounding box center [481, 368] width 359 height 61
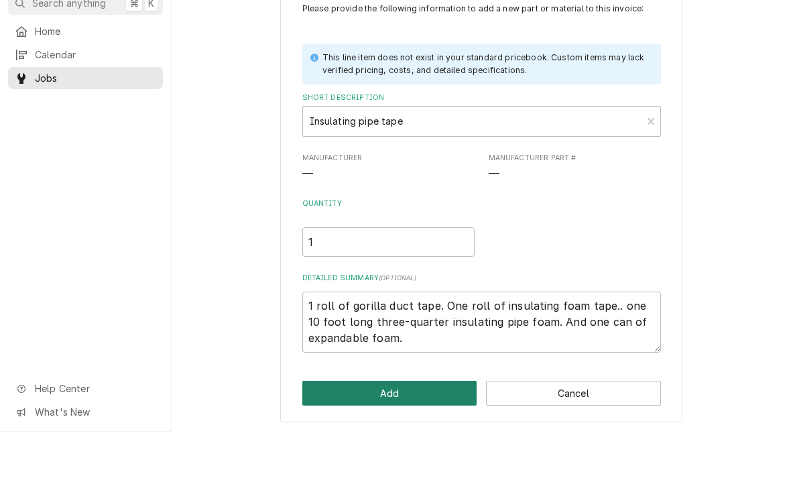
click at [403, 427] on button "Add" at bounding box center [389, 439] width 175 height 25
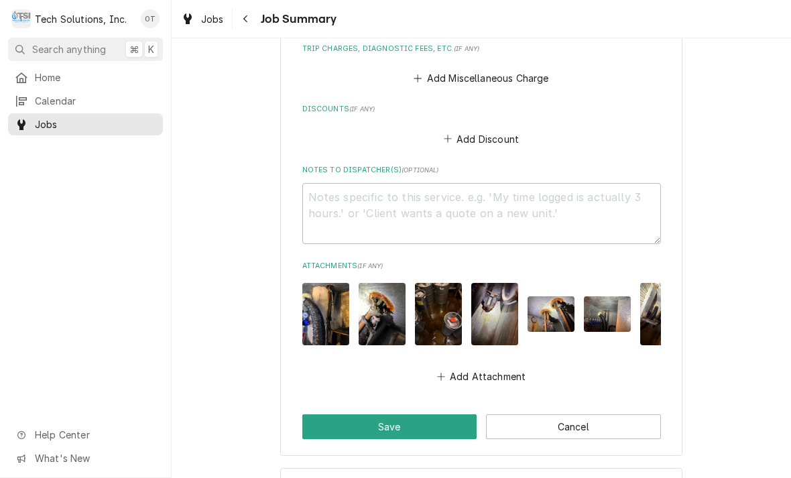
scroll to position [1197, 0]
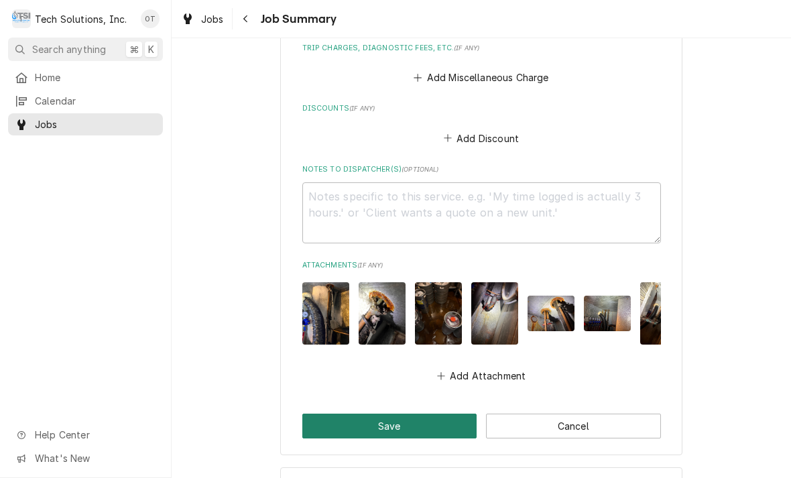
click at [386, 414] on button "Save" at bounding box center [389, 426] width 175 height 25
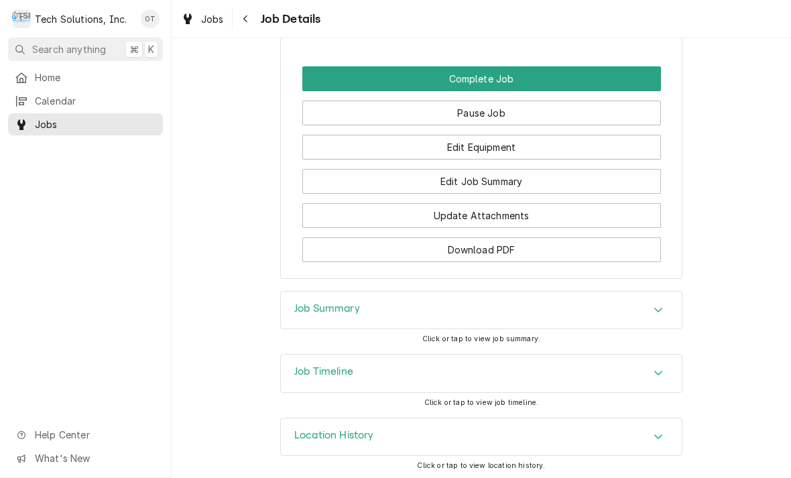
scroll to position [1403, 0]
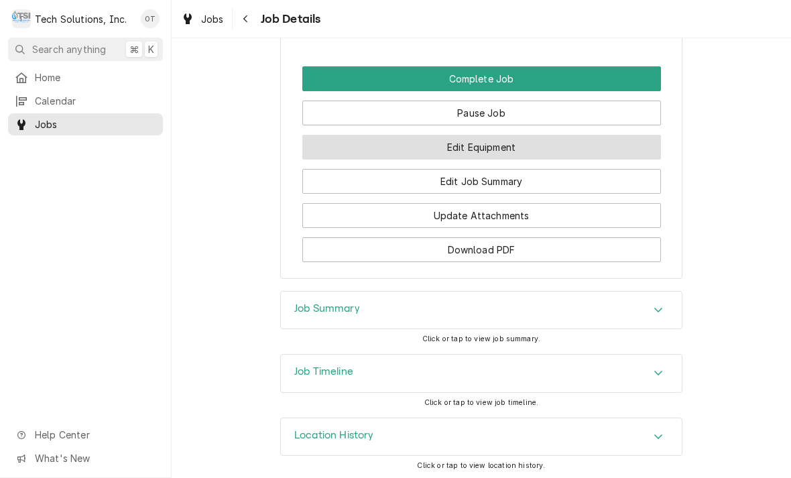
click at [475, 152] on button "Edit Equipment" at bounding box center [481, 147] width 359 height 25
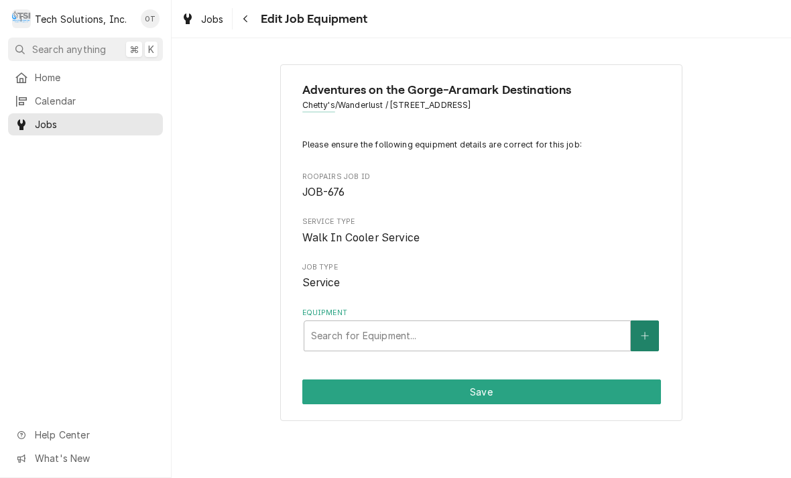
click at [633, 335] on button "Equipment" at bounding box center [645, 335] width 28 height 31
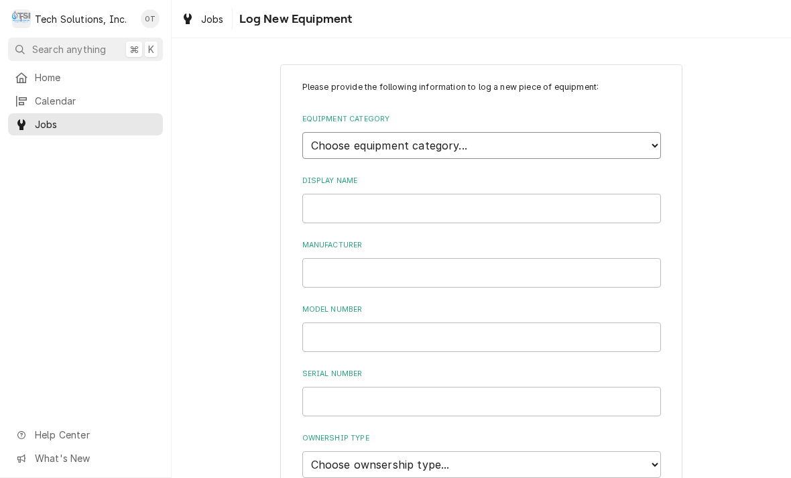
click at [647, 138] on select "Choose equipment category... Cooking Equipment Fryers Ice Machines Ovens and Ra…" at bounding box center [481, 145] width 359 height 27
select select "15"
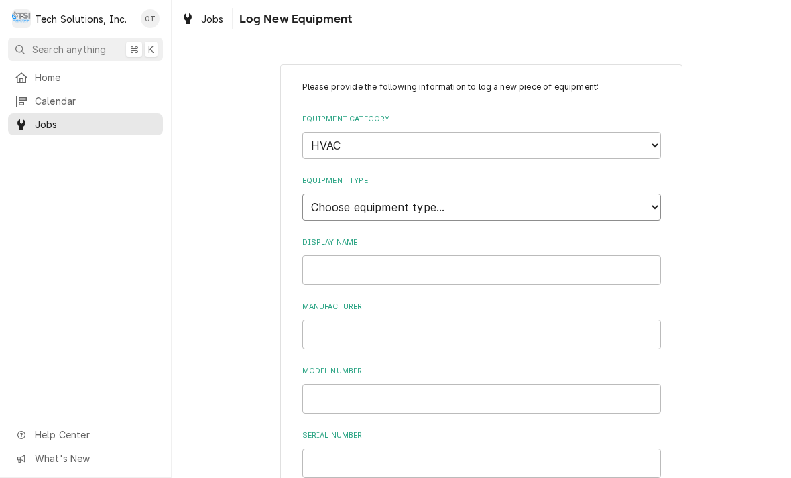
click at [654, 198] on select "Choose equipment type... Condenser Furnace Chiller Air Handler VRF Mini Split M…" at bounding box center [481, 207] width 359 height 27
select select "133"
click at [649, 138] on select "Choose equipment category... Cooking Equipment Fryers Ice Machines Ovens and Ra…" at bounding box center [481, 145] width 359 height 27
select select "8"
click at [657, 194] on select "Choose equipment type... Bar Refrigeration Blast Chiller Chef Base Freezer Chef…" at bounding box center [481, 207] width 359 height 27
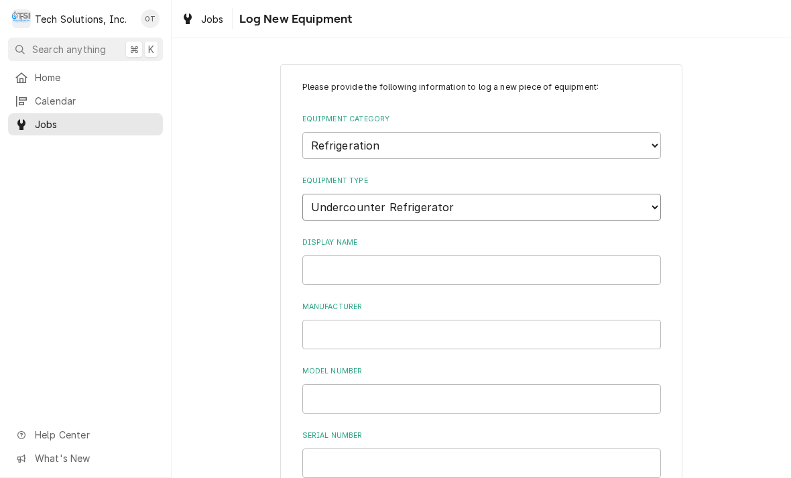
select select "75"
click at [353, 255] on input "Display Name" at bounding box center [481, 269] width 359 height 29
type input "TRENTON"
click at [352, 320] on input "Manufacturer" at bounding box center [481, 334] width 359 height 29
type input "UNIT COOLER"
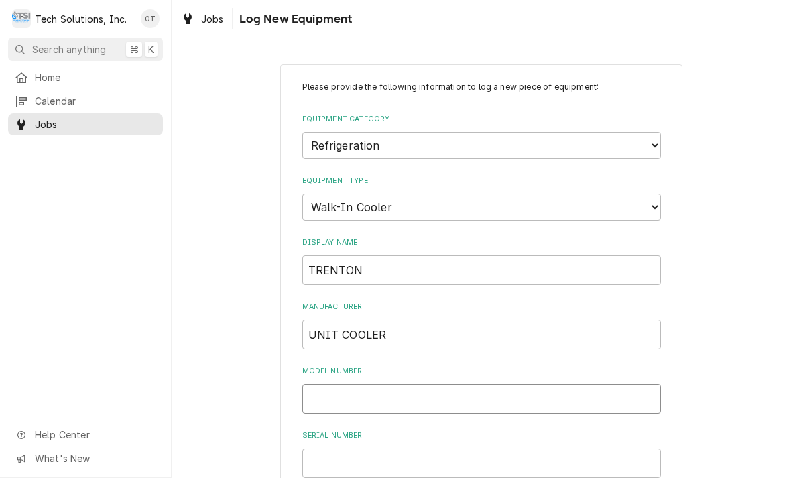
click at [355, 384] on input "Model Number" at bounding box center [481, 398] width 359 height 29
type input "P"
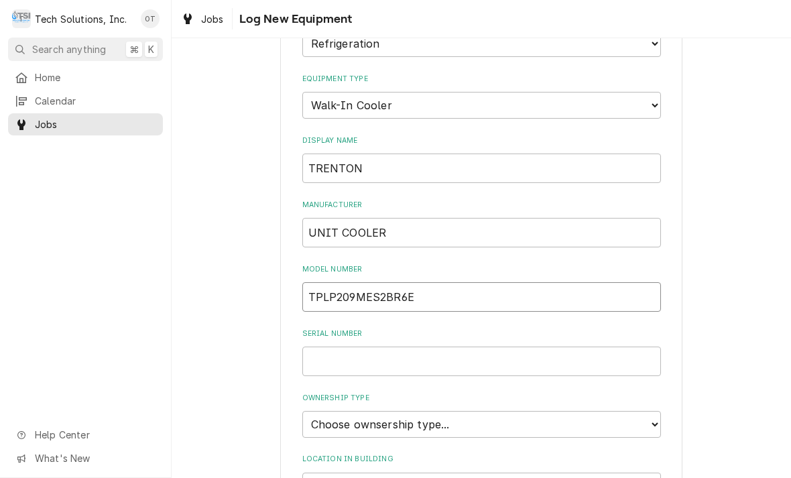
scroll to position [135, 0]
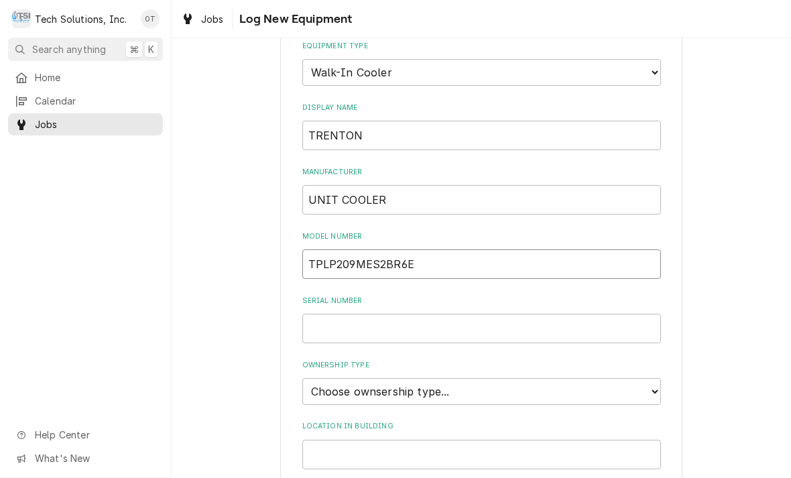
type input "TPLP209MES2BR6E"
click at [340, 317] on input "Serial Number" at bounding box center [481, 328] width 359 height 29
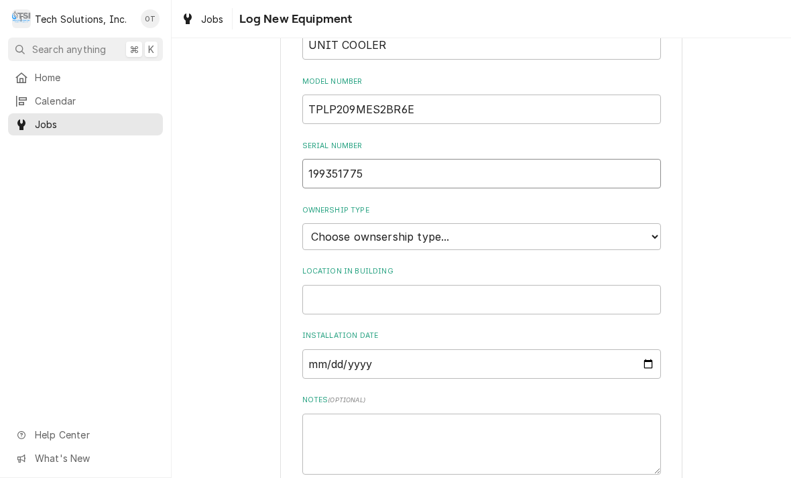
scroll to position [294, 0]
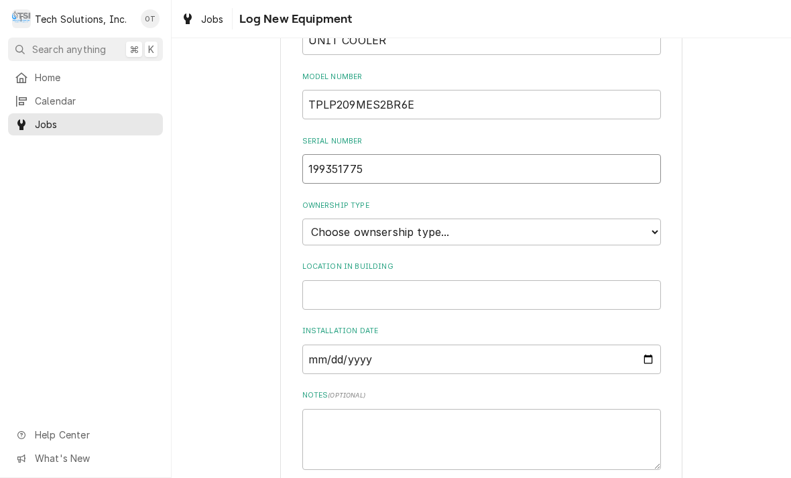
type input "199351775"
click at [656, 218] on select "Choose ownsership type... Unknown Owned Leased Rented" at bounding box center [481, 231] width 359 height 27
select select "1"
click at [639, 280] on input "Location in Building" at bounding box center [481, 294] width 359 height 29
type input "Downstairs underneath Chetti’s"
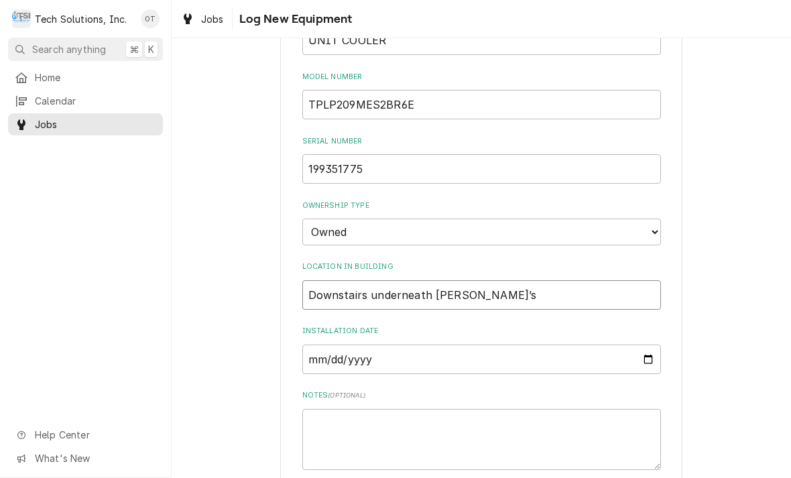
click at [340, 344] on input "Installation Date" at bounding box center [481, 358] width 359 height 29
type input "2025-09-15"
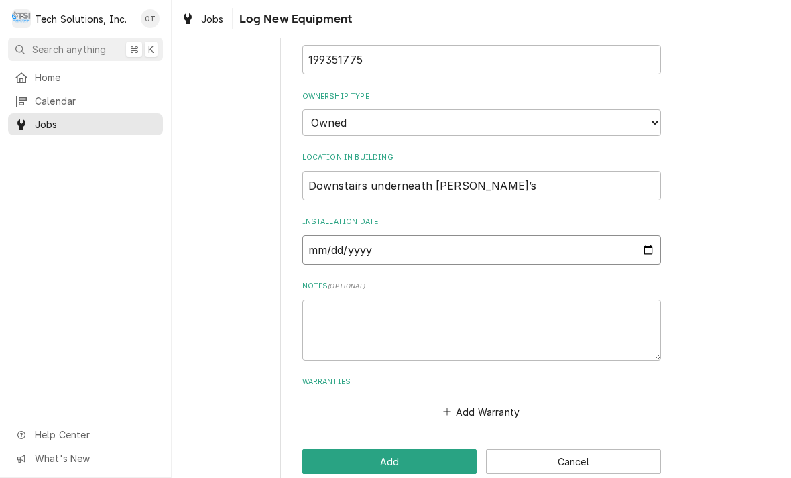
scroll to position [403, 0]
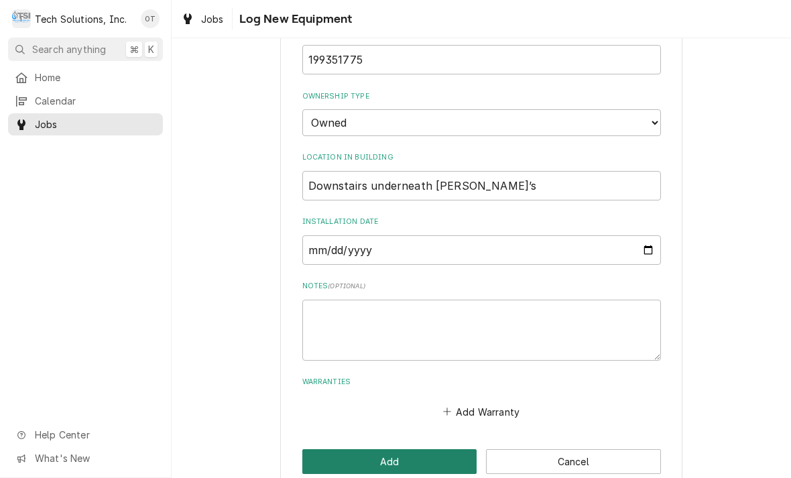
click at [392, 449] on button "Add" at bounding box center [389, 461] width 175 height 25
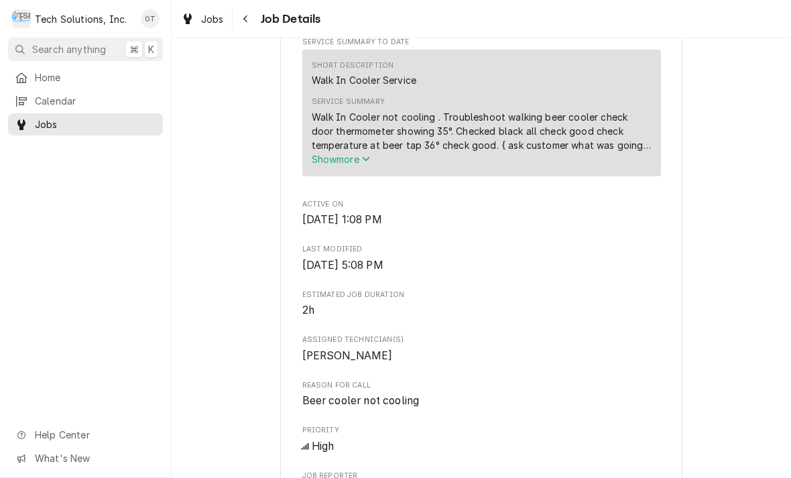
scroll to position [476, 0]
click at [367, 164] on icon "Service Summary" at bounding box center [366, 159] width 8 height 9
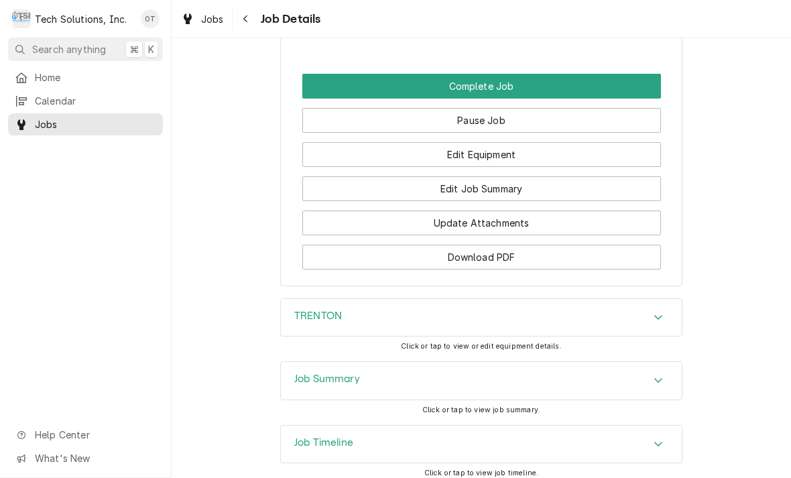
scroll to position [1535, 0]
